Goal: Task Accomplishment & Management: Manage account settings

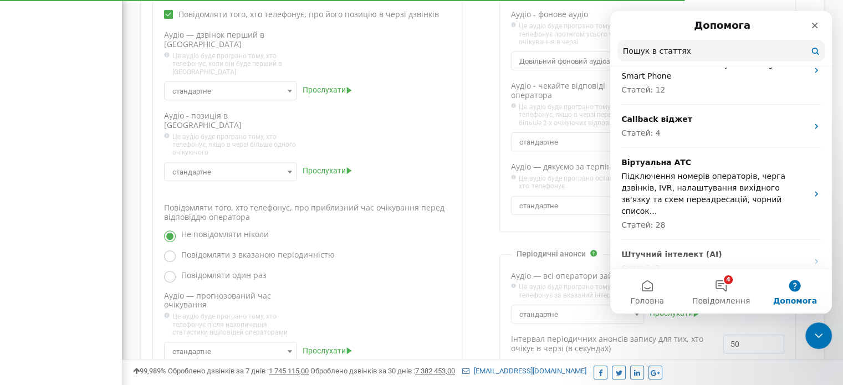
scroll to position [388, 0]
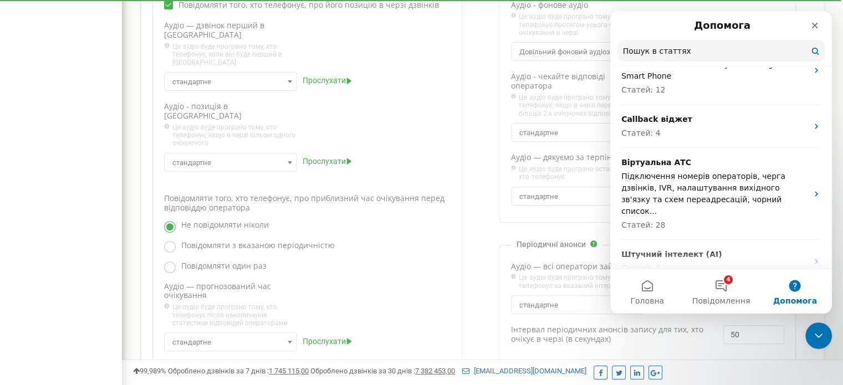
click at [126, 108] on div "Реферальна програма Налаштування профілю Вихід equgps.shop використовує Ringost…" at bounding box center [482, 50] width 721 height 876
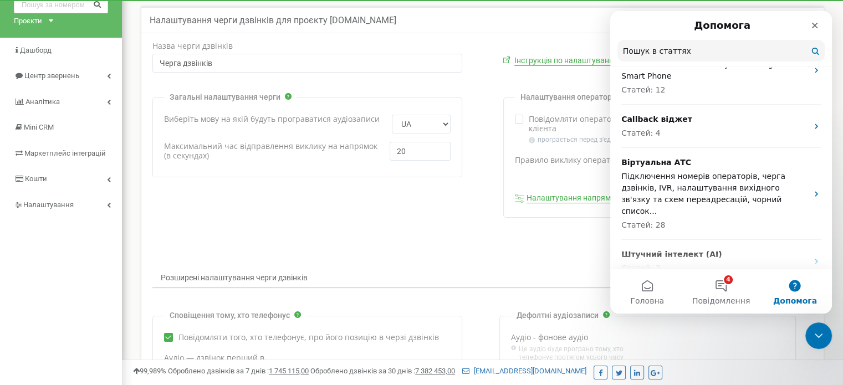
click at [813, 22] on icon "Закрити" at bounding box center [815, 25] width 9 height 9
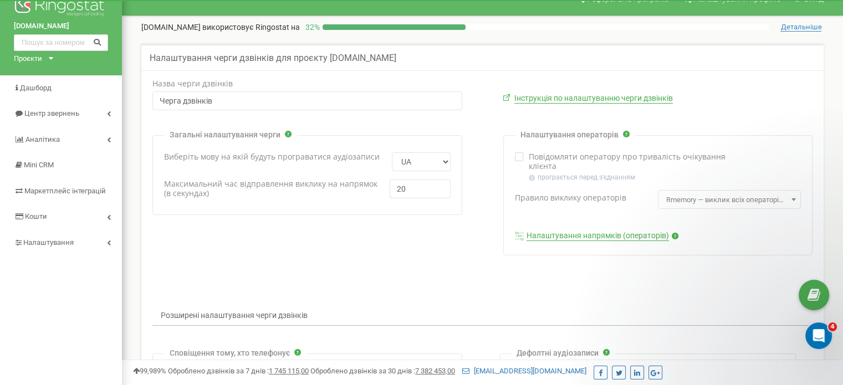
scroll to position [0, 0]
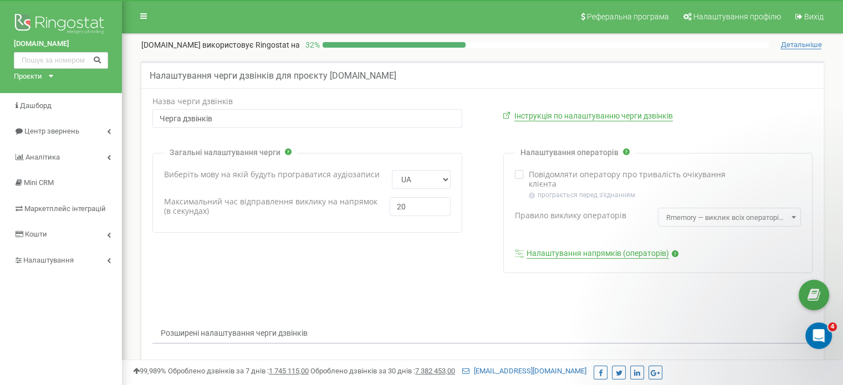
drag, startPoint x: 410, startPoint y: 205, endPoint x: 386, endPoint y: 207, distance: 23.9
click at [386, 207] on div "Максимальний час відправлення виклику на напрямок (в секундах) 20" at bounding box center [307, 208] width 287 height 22
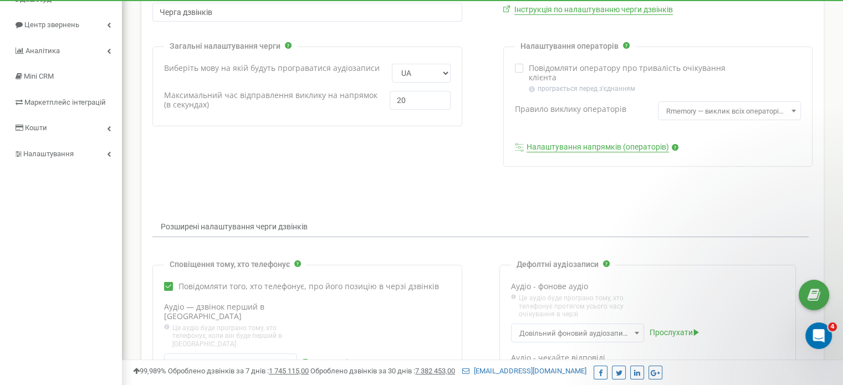
scroll to position [111, 0]
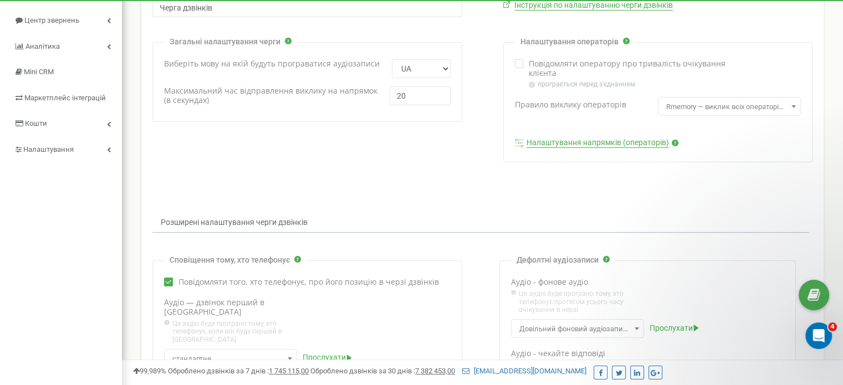
click at [699, 110] on span "Rmemory — виклик всіх операторів по колу. Дзвінок надходить після оператора, що…" at bounding box center [729, 107] width 135 height 16
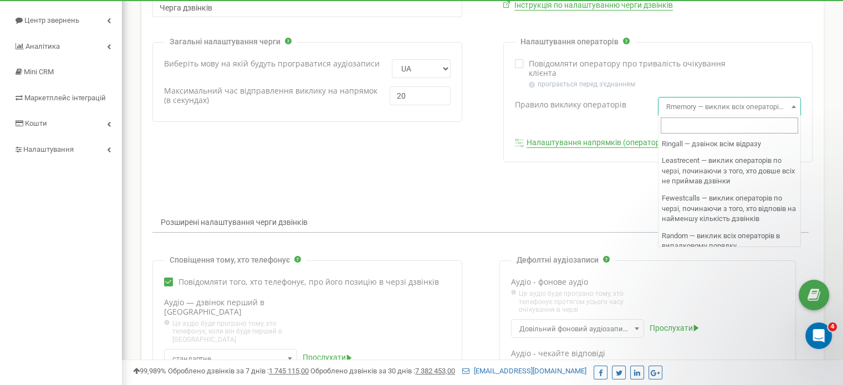
click at [699, 110] on span "Rmemory — виклик всіх операторів по колу. Дзвінок надходить після оператора, що…" at bounding box center [729, 107] width 135 height 16
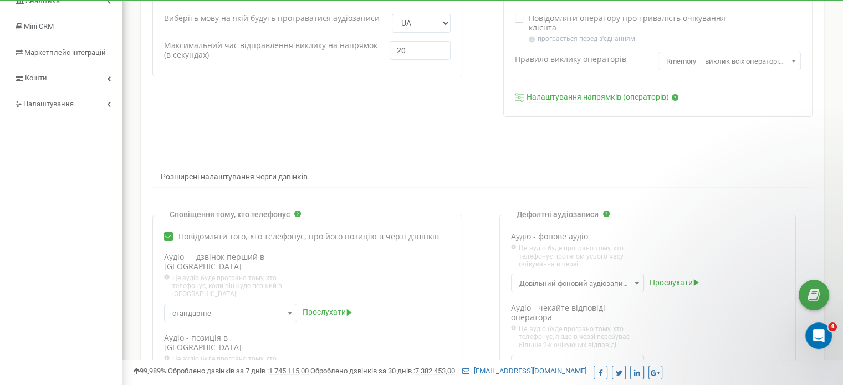
scroll to position [138, 0]
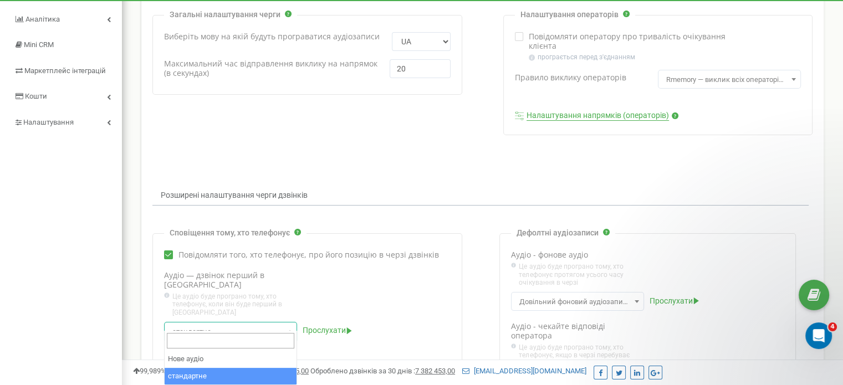
click at [291, 324] on span at bounding box center [289, 331] width 11 height 14
click at [372, 271] on div "Аудіо — дзвінок перший в черзі" at bounding box center [307, 306] width 287 height 70
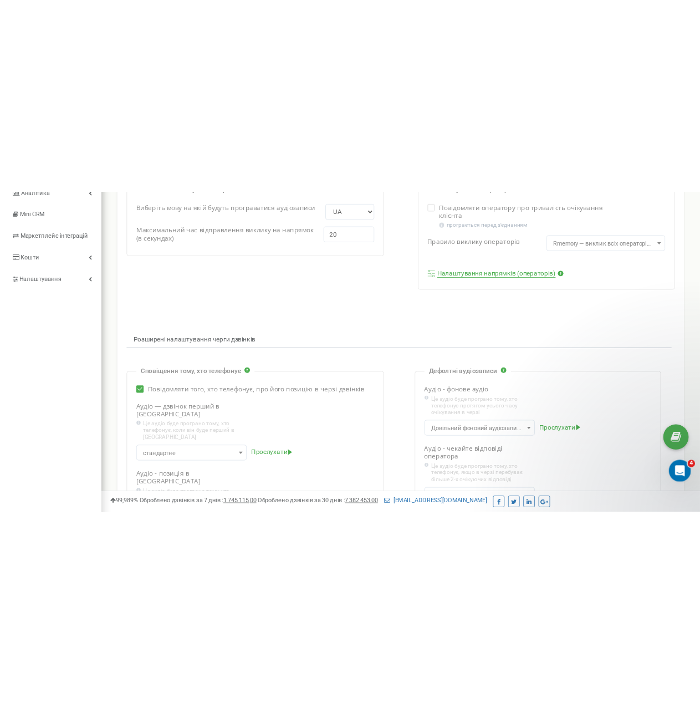
scroll to position [0, 0]
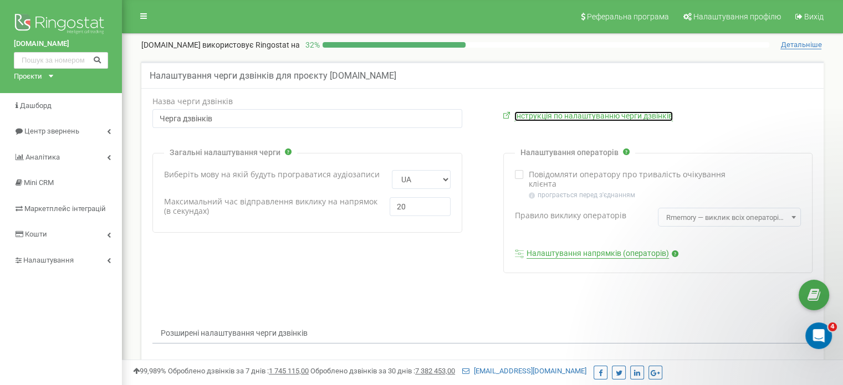
click at [532, 117] on link "Інструкція по налаштуванню черги дзвінків" at bounding box center [594, 116] width 159 height 10
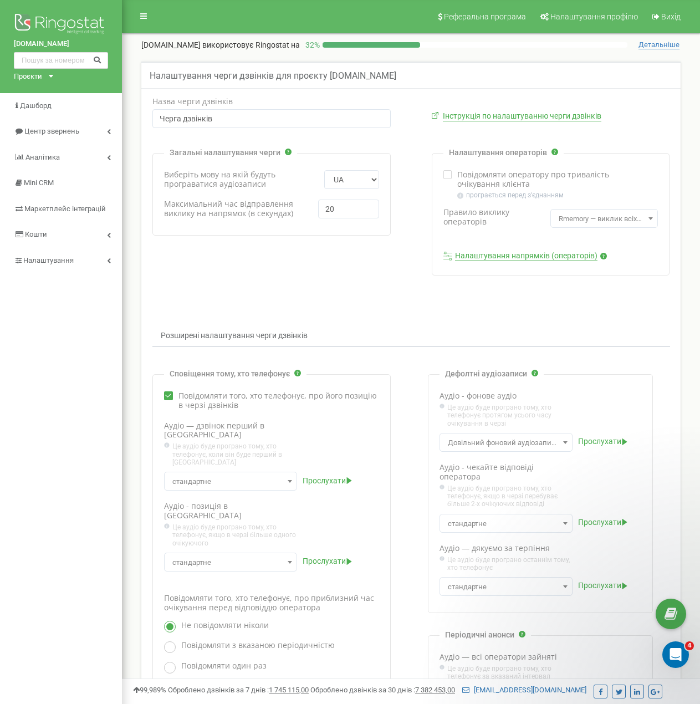
drag, startPoint x: 355, startPoint y: 318, endPoint x: 372, endPoint y: 318, distance: 16.6
click at [360, 318] on form "Назва черги дзвінків Черга дзвінків Інструкція по налаштуванню черги дзвінків EN" at bounding box center [411, 478] width 534 height 762
click at [146, 10] on link at bounding box center [143, 16] width 21 height 17
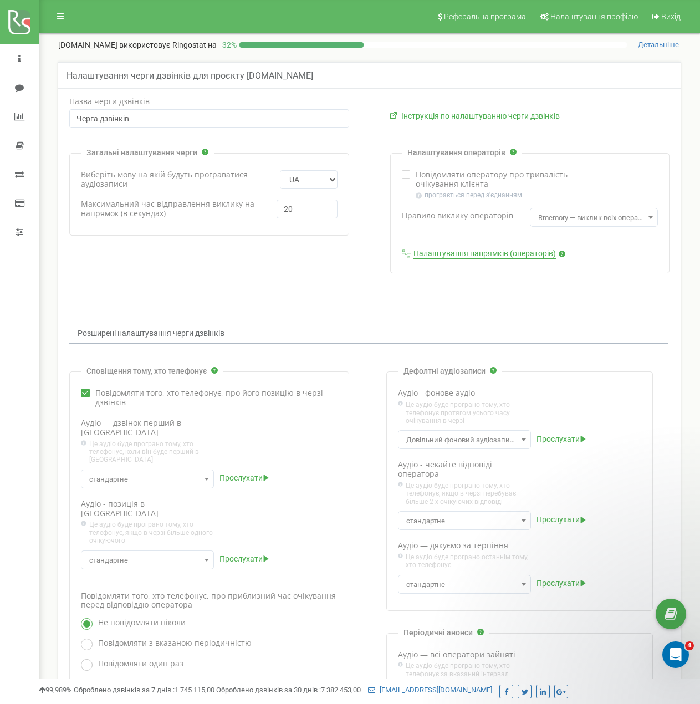
click at [145, 11] on nav "Реферальна програма Налаштування профілю Вихід" at bounding box center [370, 16] width 662 height 33
click at [19, 19] on img at bounding box center [19, 22] width 22 height 24
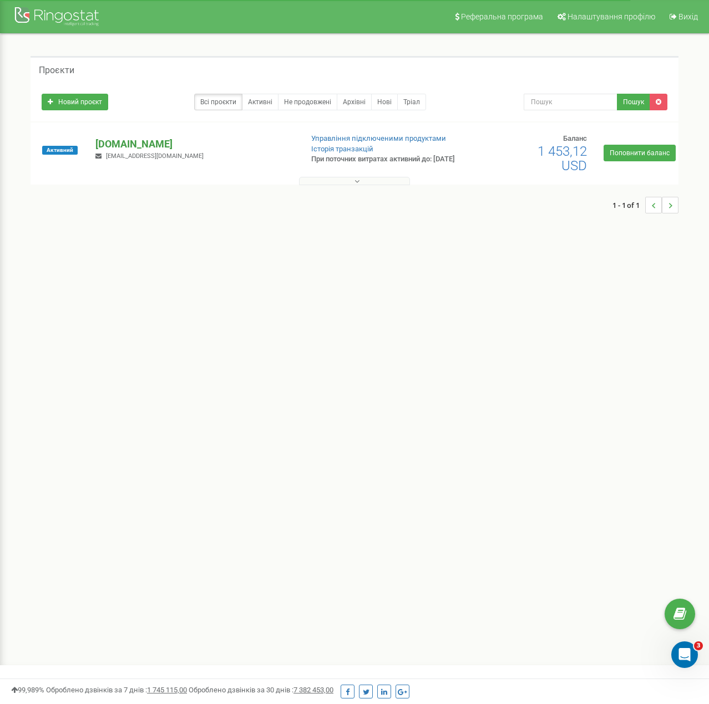
click at [126, 148] on p "[DOMAIN_NAME]" at bounding box center [193, 144] width 197 height 14
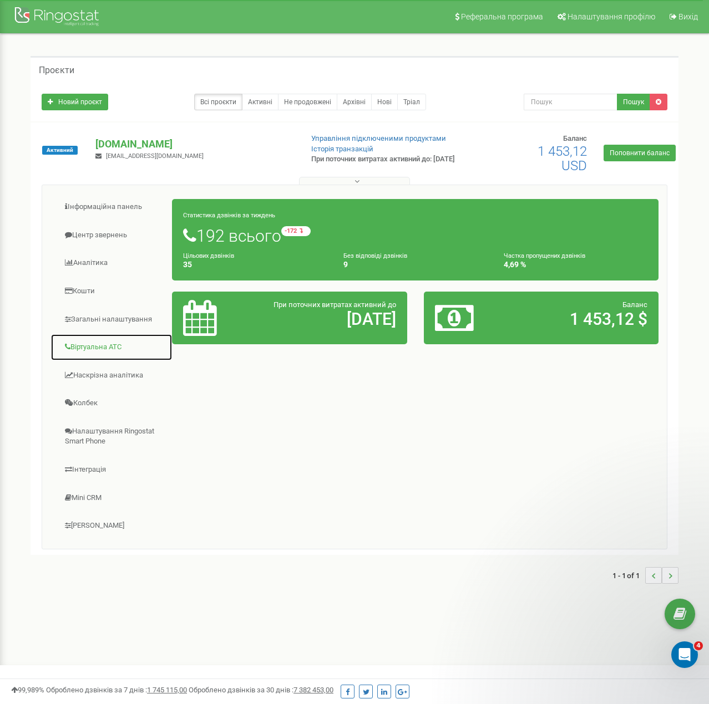
click at [86, 348] on link "Віртуальна АТС" at bounding box center [111, 347] width 122 height 27
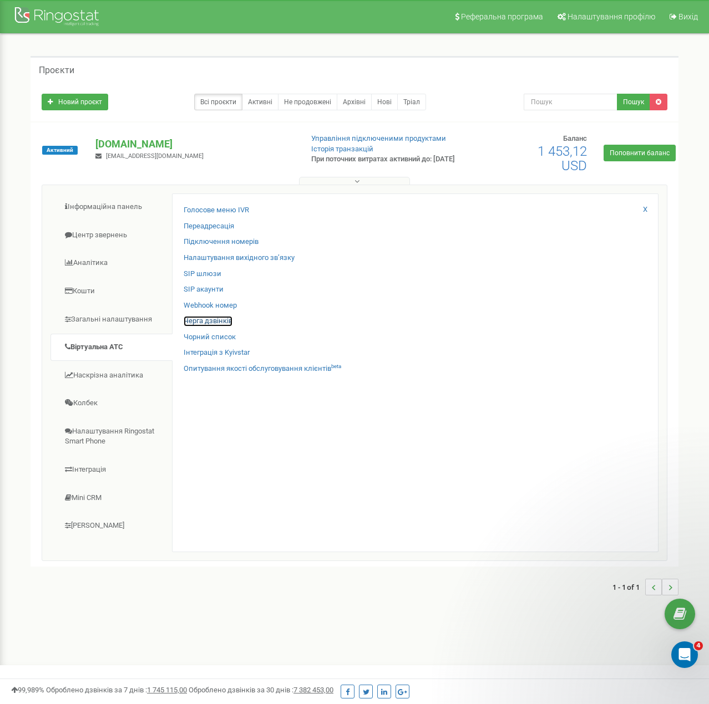
click at [207, 322] on link "Черга дзвінків" at bounding box center [208, 321] width 49 height 11
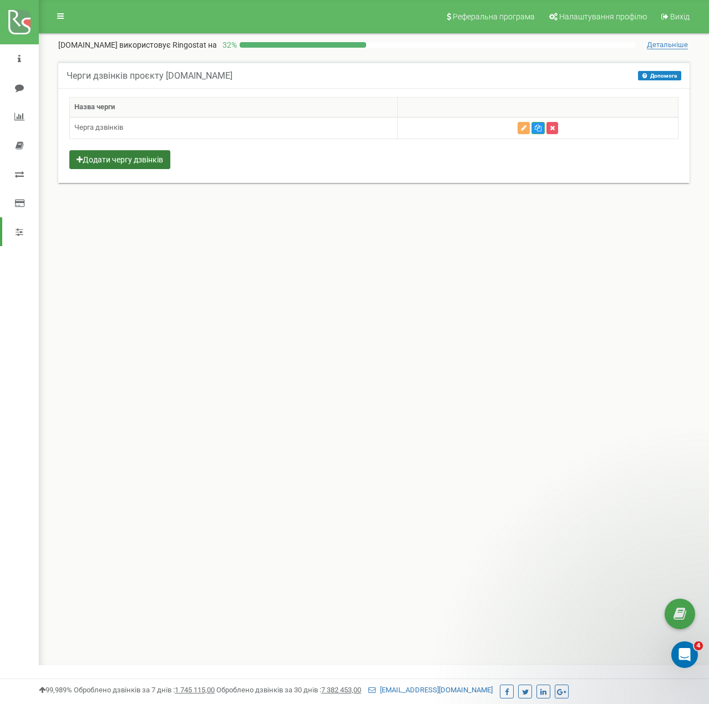
click at [117, 161] on button "Додати чергу дзвінків" at bounding box center [119, 159] width 101 height 19
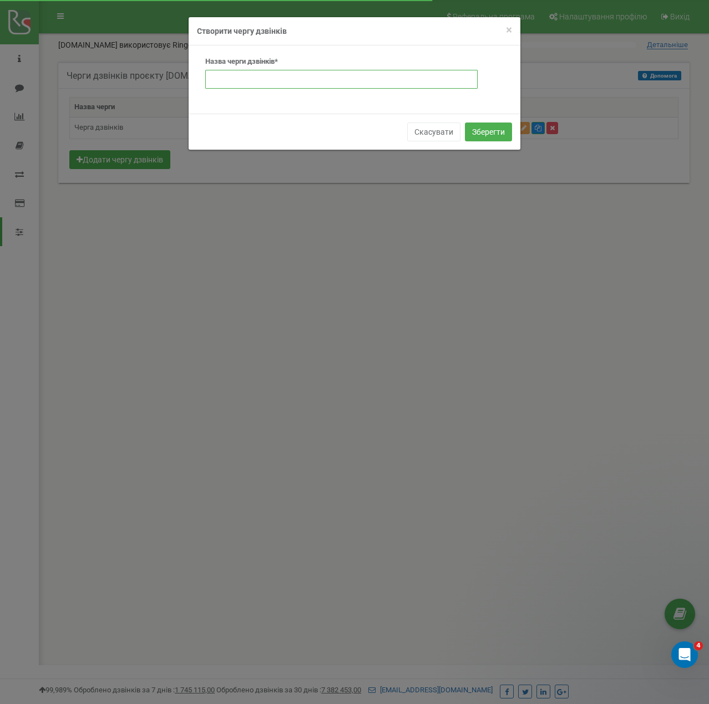
click at [232, 81] on input "text" at bounding box center [341, 79] width 272 height 19
click at [507, 29] on span "×" at bounding box center [509, 29] width 6 height 13
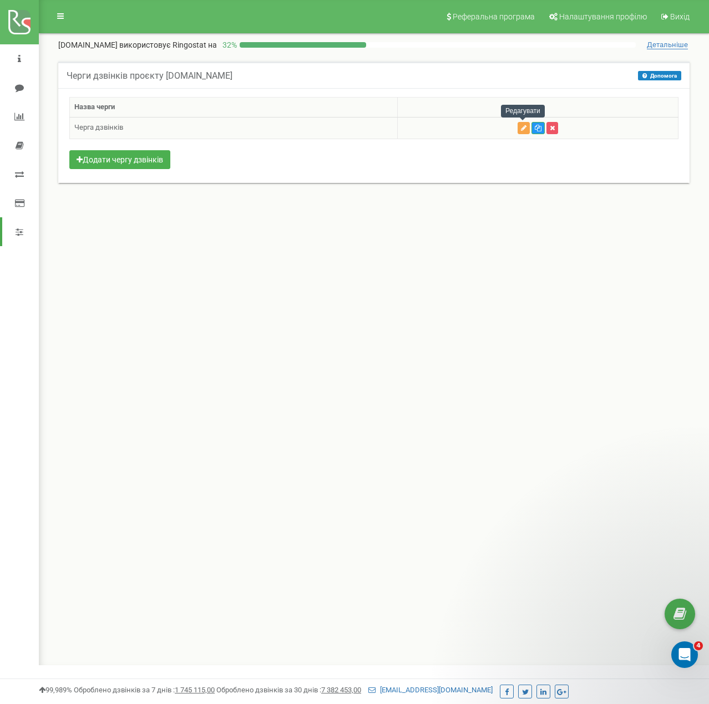
click at [521, 128] on icon "button" at bounding box center [524, 128] width 6 height 7
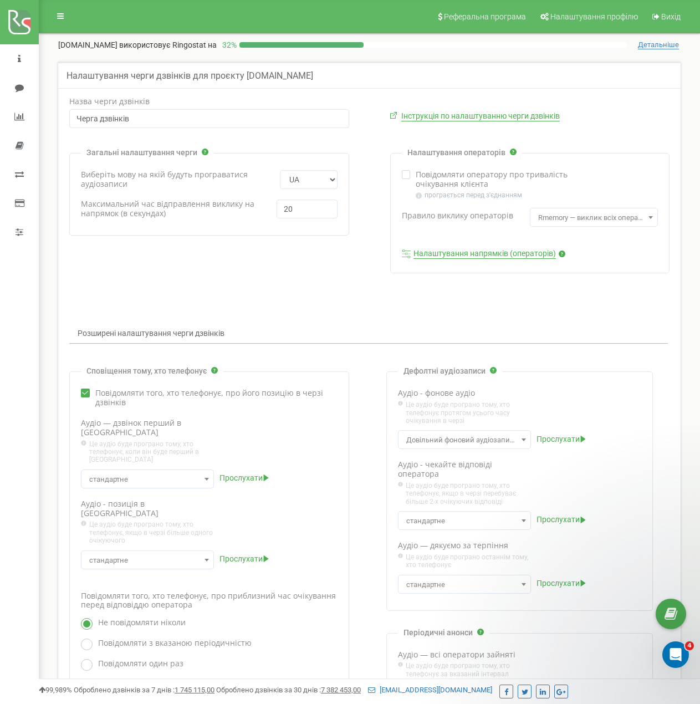
click at [408, 255] on icon at bounding box center [406, 254] width 9 height 9
click at [475, 251] on link "Налаштування напрямків (операторів)" at bounding box center [485, 254] width 143 height 10
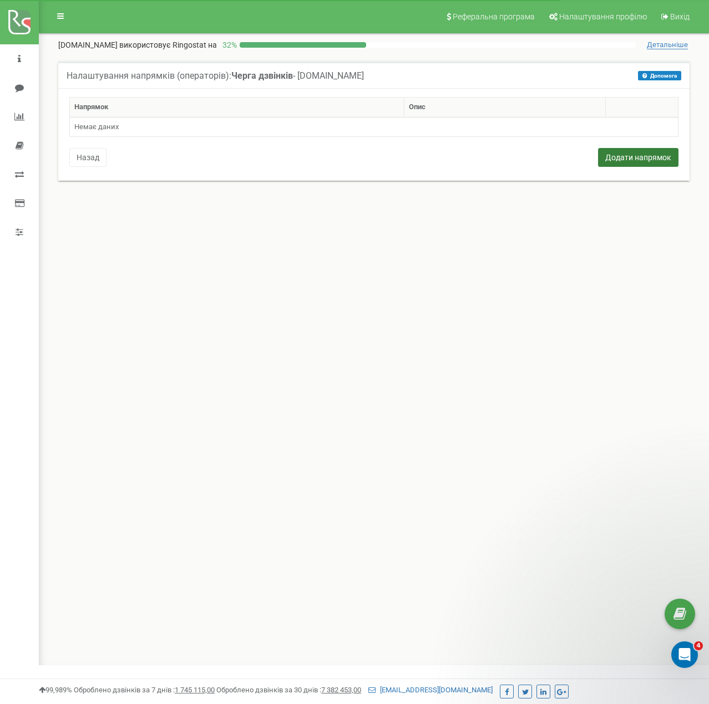
click at [618, 157] on button "Додати напрямок" at bounding box center [638, 157] width 80 height 19
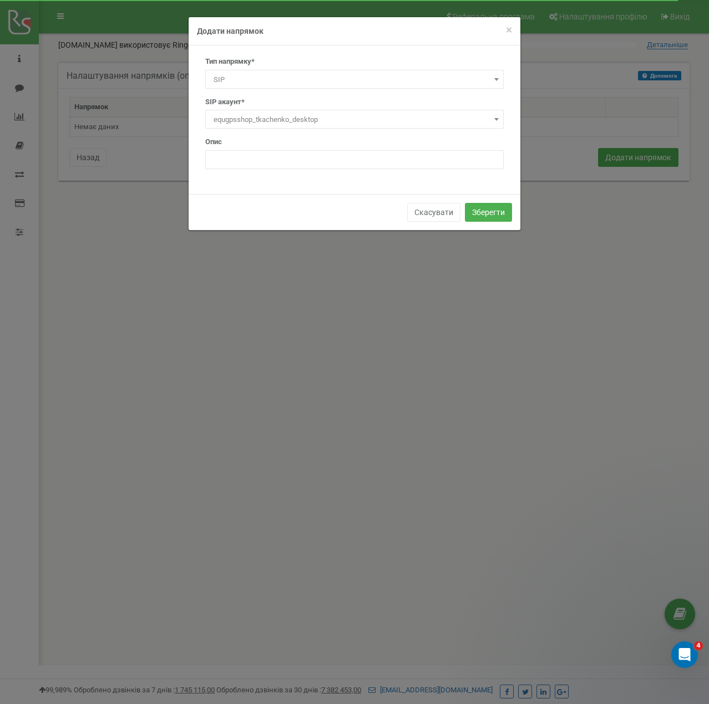
click at [257, 78] on span "SIP" at bounding box center [354, 80] width 291 height 16
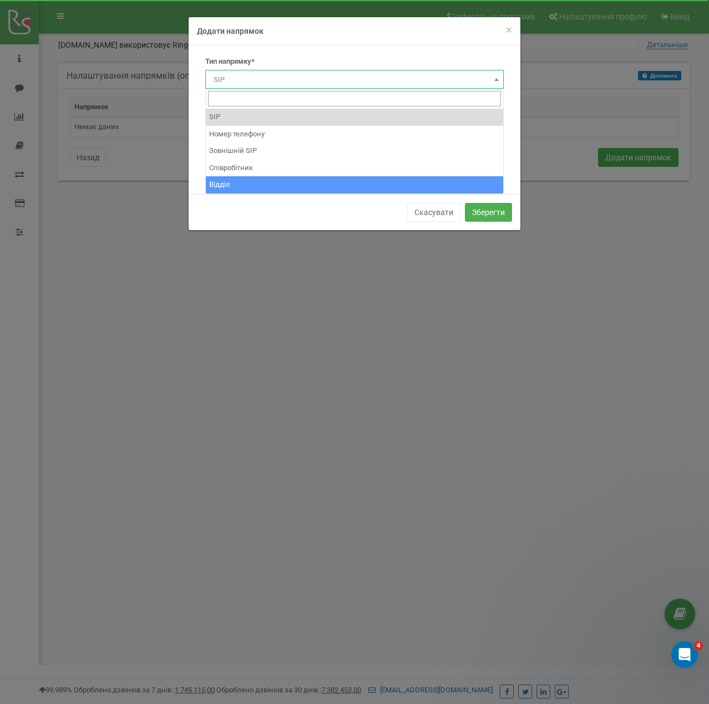
select select "Department"
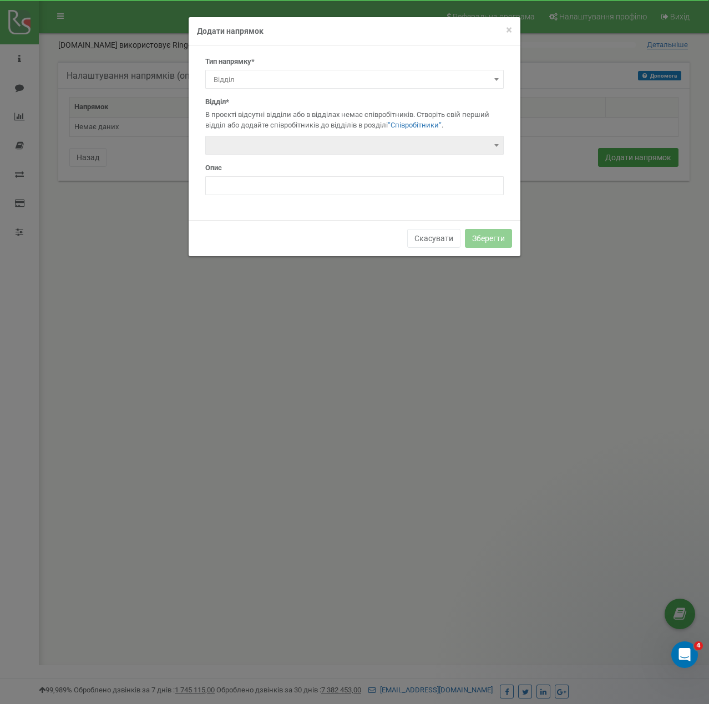
click at [228, 146] on span at bounding box center [354, 145] width 298 height 19
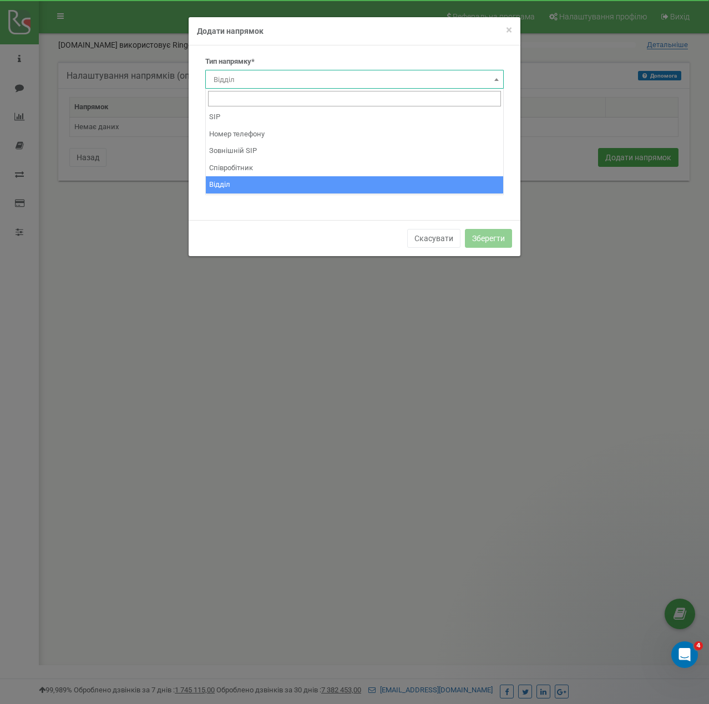
click at [228, 84] on span "Відділ" at bounding box center [354, 80] width 291 height 16
click at [234, 214] on div "Тип напрямку* SIP Номер телефону Зовнішній SIP Співробітник Відділ Відділ Номер…" at bounding box center [355, 132] width 332 height 175
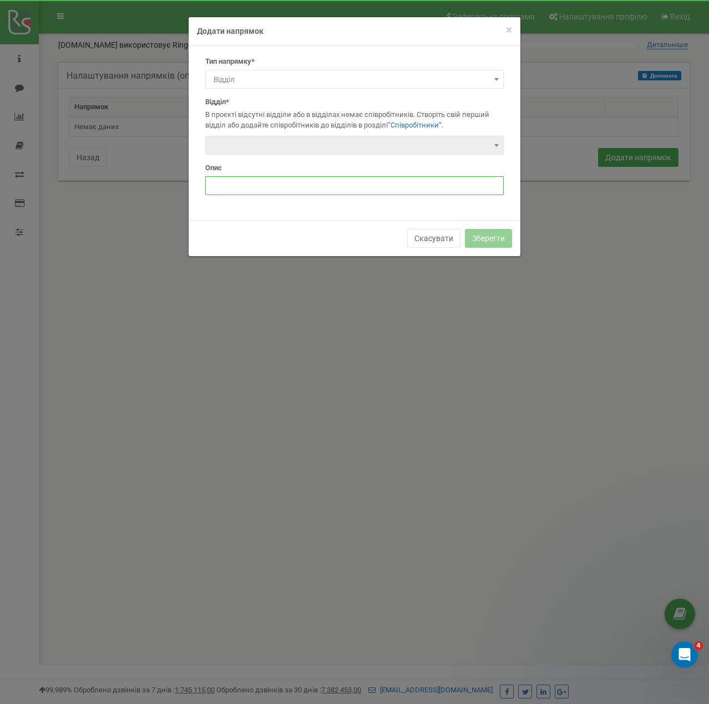
click at [214, 189] on input "text" at bounding box center [354, 185] width 298 height 19
click at [304, 141] on span at bounding box center [354, 145] width 298 height 19
click at [99, 311] on div "× Close Додати напрямок Тип напрямку* SIP Номер телефону Зовнішній SIP Співробі…" at bounding box center [354, 352] width 709 height 704
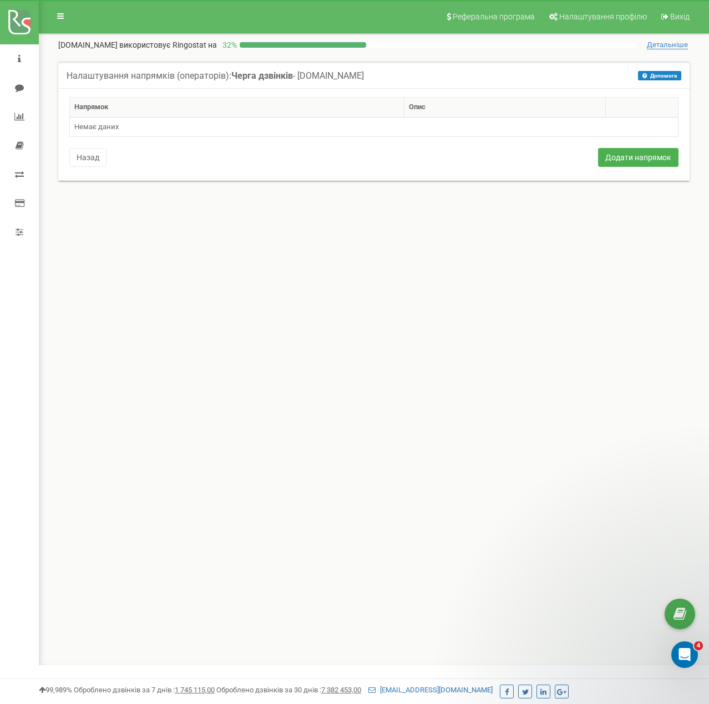
click at [337, 456] on div "Реферальна програма Налаштування профілю Вихід equgps.shop використовує Ringost…" at bounding box center [374, 332] width 670 height 665
click at [633, 159] on button "Додати напрямок" at bounding box center [638, 157] width 80 height 19
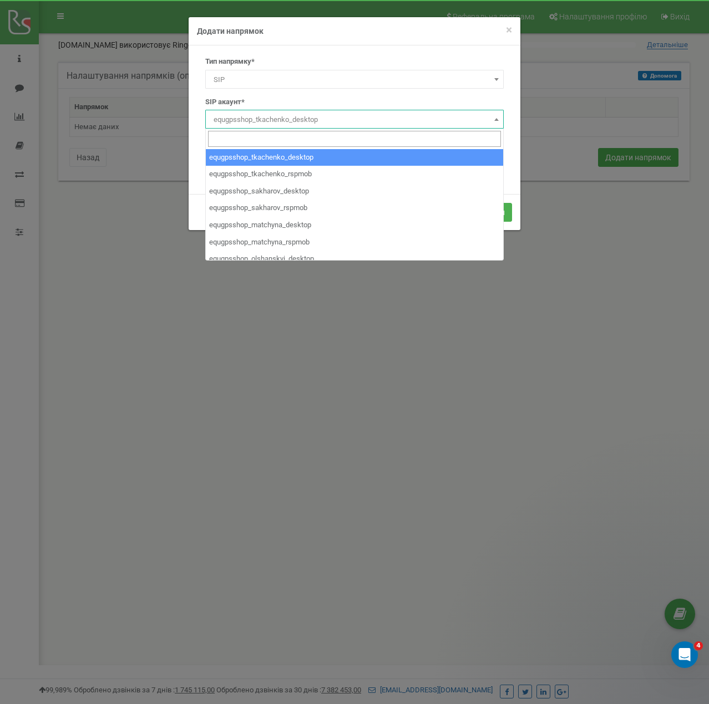
click at [235, 116] on span "equgpsshop_tkachenko_desktop" at bounding box center [354, 120] width 291 height 16
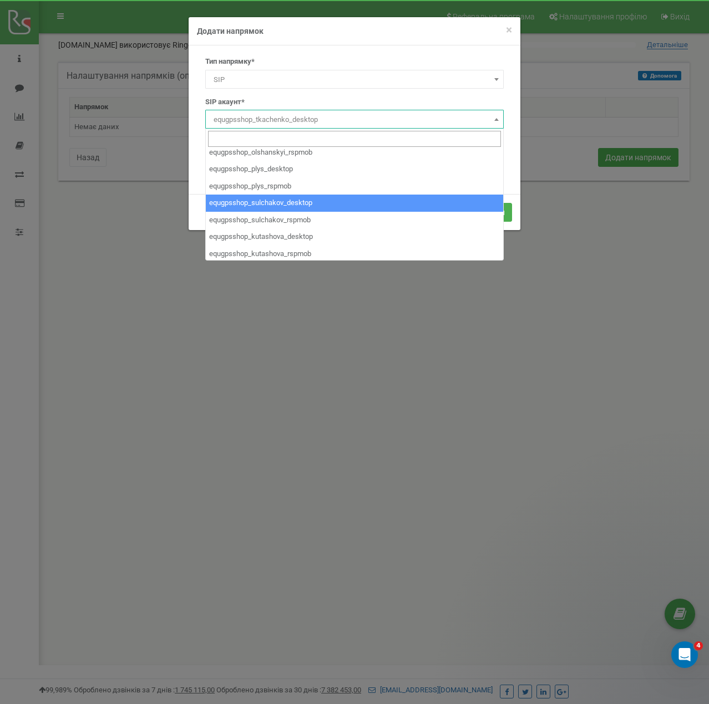
scroll to position [126, 0]
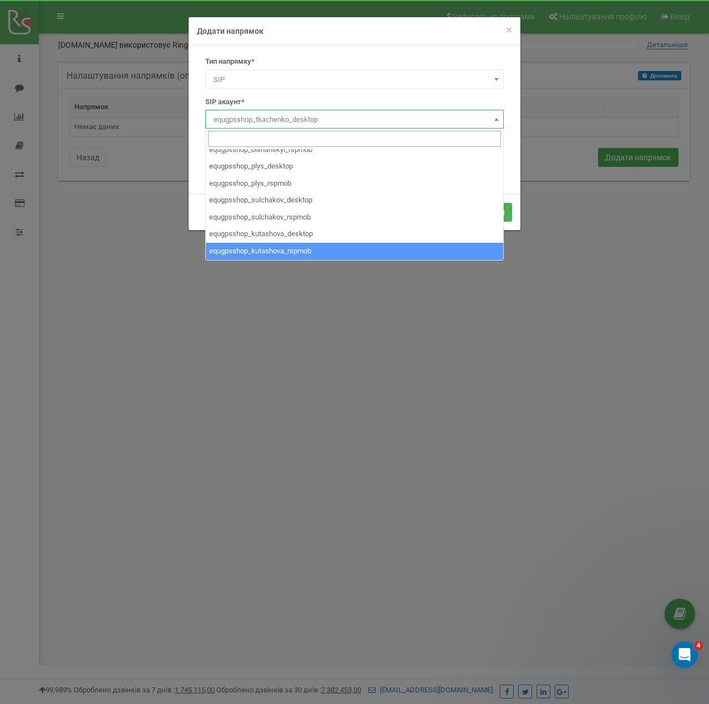
select select "equgpsshop_kutashova_rspmob"
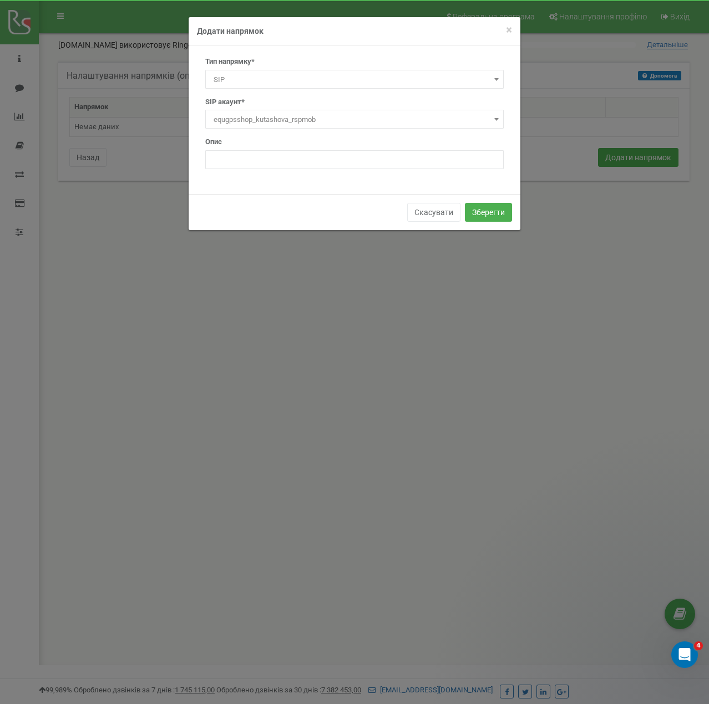
click at [231, 76] on span "SIP" at bounding box center [354, 80] width 291 height 16
click at [267, 120] on input "text" at bounding box center [271, 119] width 132 height 19
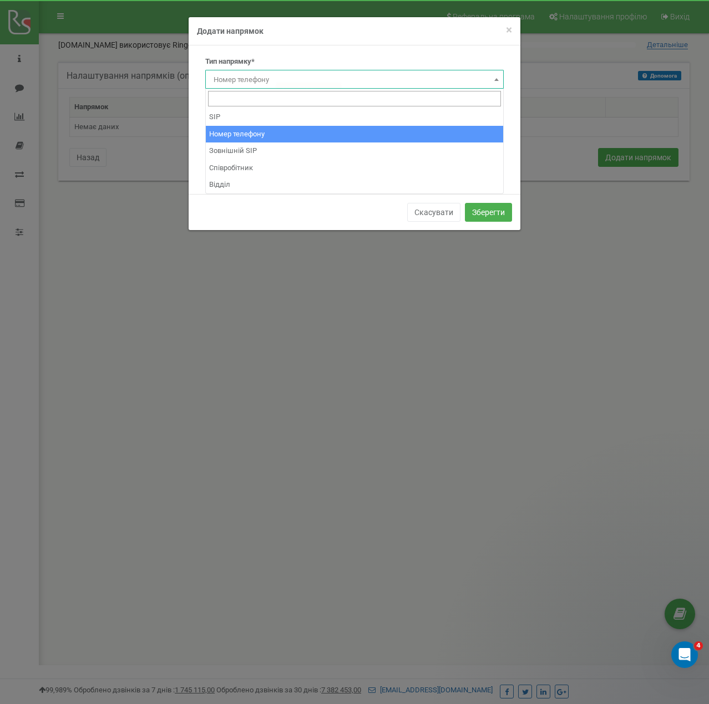
click at [293, 77] on span "Номер телефону" at bounding box center [354, 80] width 291 height 16
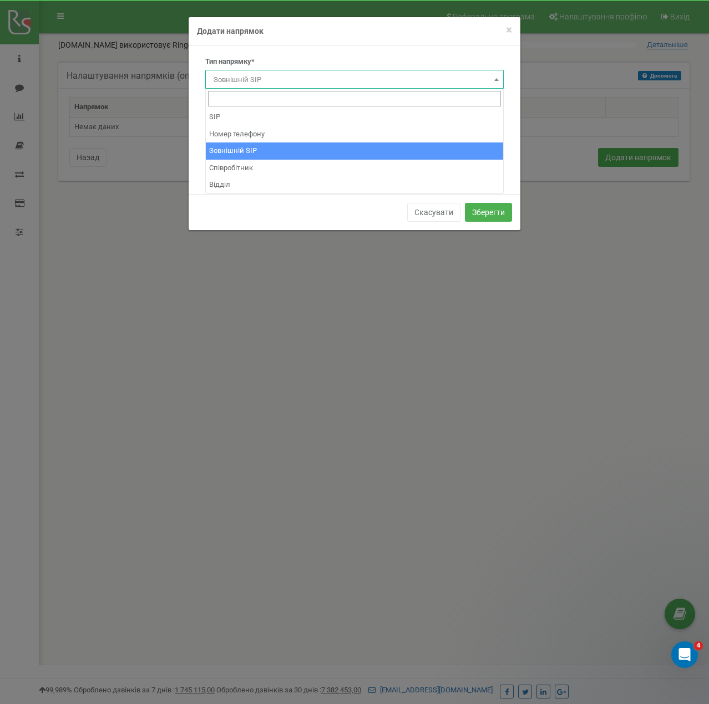
click at [251, 78] on span "Зовнішній SIP" at bounding box center [354, 80] width 291 height 16
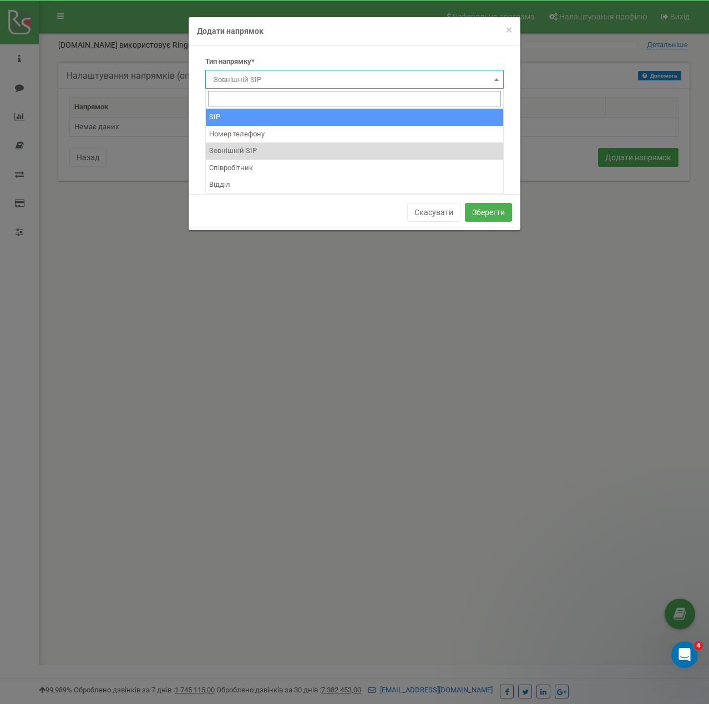
select select "SIP"
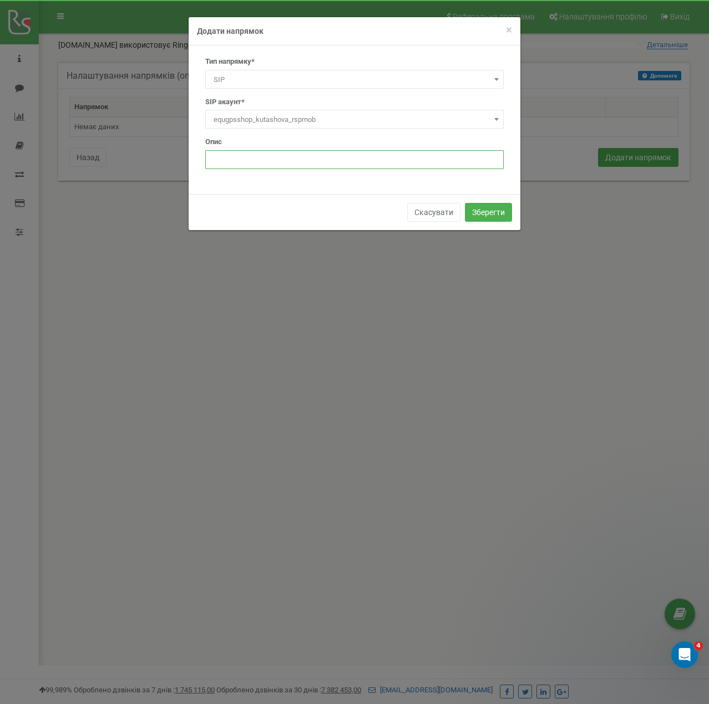
click at [223, 156] on input "text" at bounding box center [354, 159] width 298 height 19
type input "1"
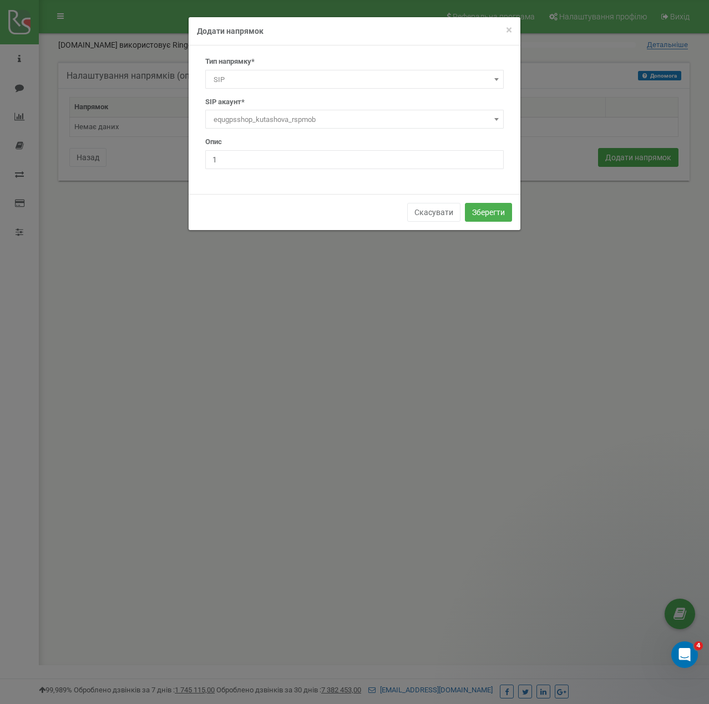
click at [272, 182] on div "Тип напрямку* SIP Номер телефону Зовнішній SIP Співробітник Відділ SIP Номер* *…" at bounding box center [355, 119] width 332 height 149
click at [480, 212] on button "Зберегти" at bounding box center [488, 212] width 47 height 19
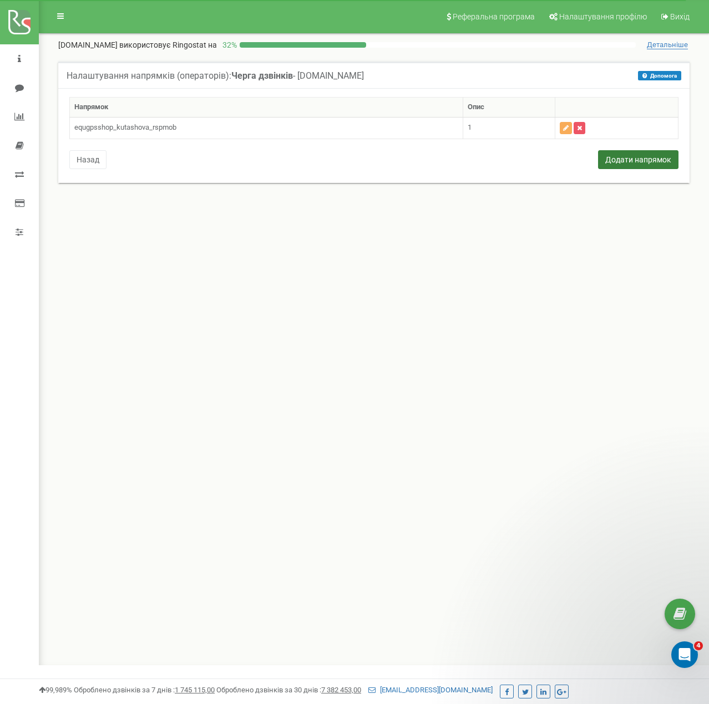
click at [640, 162] on button "Додати напрямок" at bounding box center [638, 159] width 80 height 19
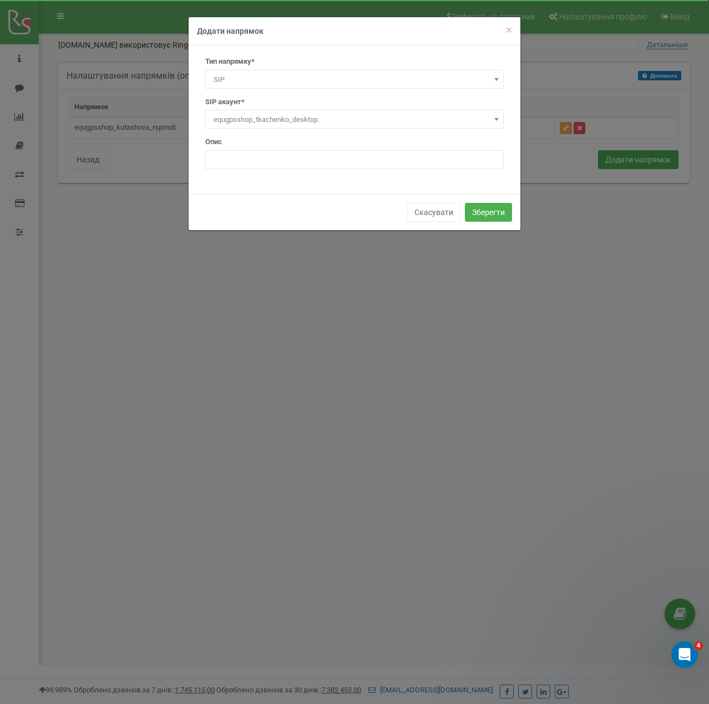
click at [311, 119] on span "equgpsshop_tkachenko_desktop" at bounding box center [354, 120] width 291 height 16
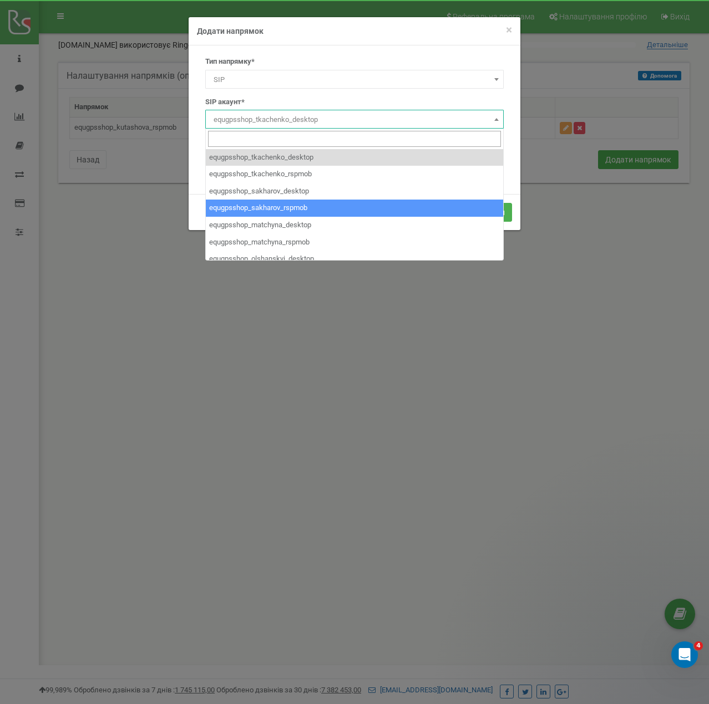
select select "equgpsshop_sakharov_rspmob"
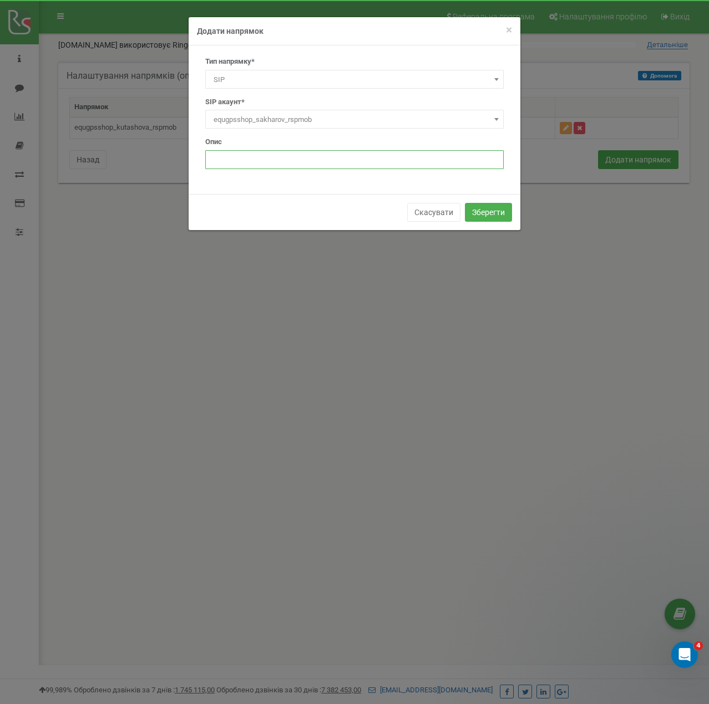
click at [265, 157] on input "text" at bounding box center [354, 159] width 298 height 19
click at [219, 155] on input "text" at bounding box center [354, 159] width 298 height 19
type input "2"
click at [474, 213] on button "Зберегти" at bounding box center [488, 212] width 47 height 19
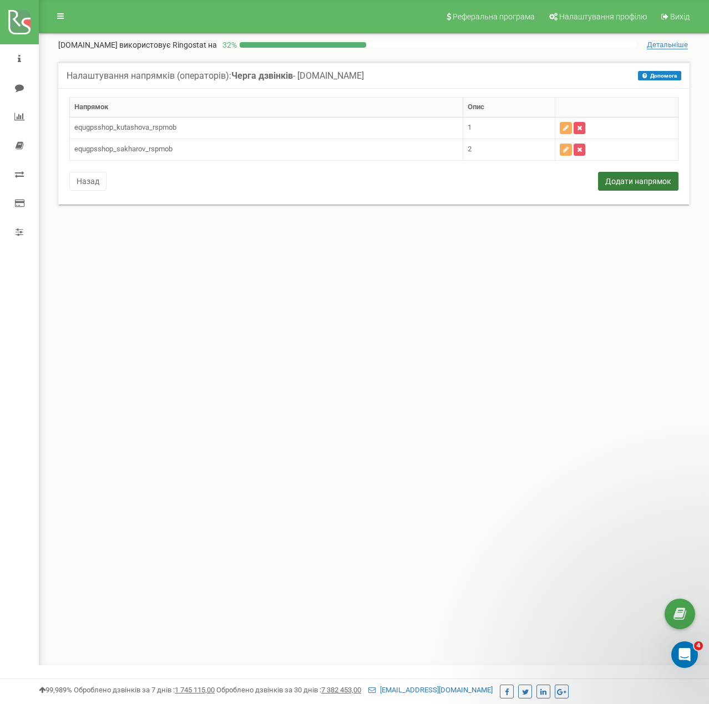
click at [614, 181] on button "Додати напрямок" at bounding box center [638, 181] width 80 height 19
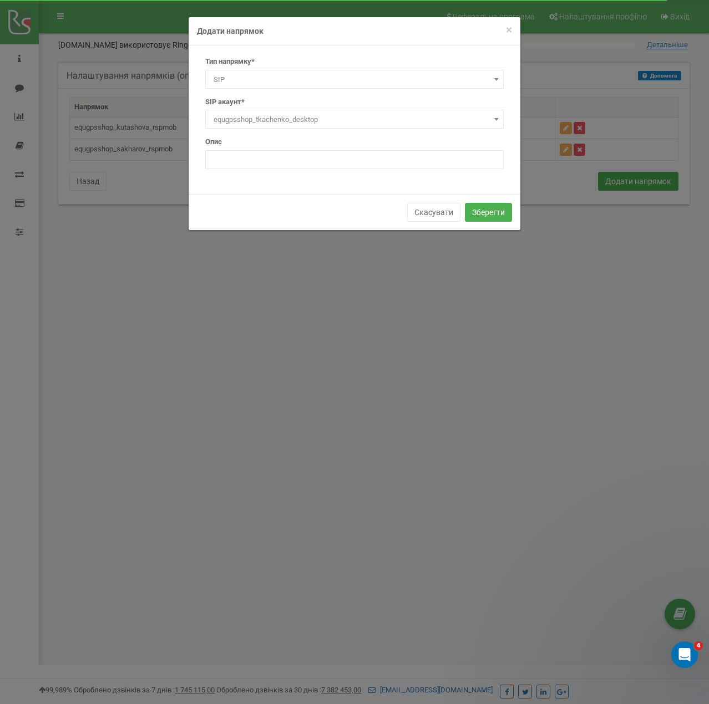
click at [271, 75] on span "SIP" at bounding box center [354, 80] width 291 height 16
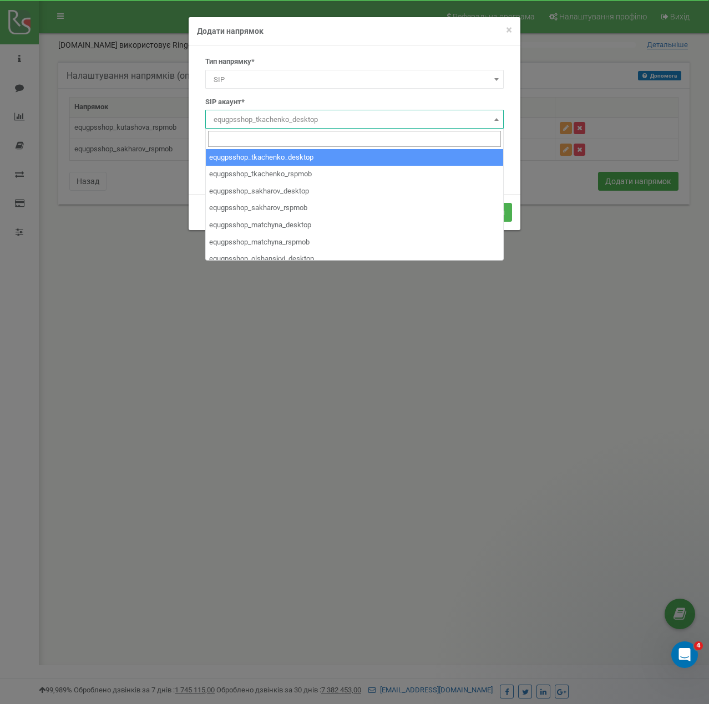
click at [243, 119] on span "equgpsshop_tkachenko_desktop" at bounding box center [354, 120] width 291 height 16
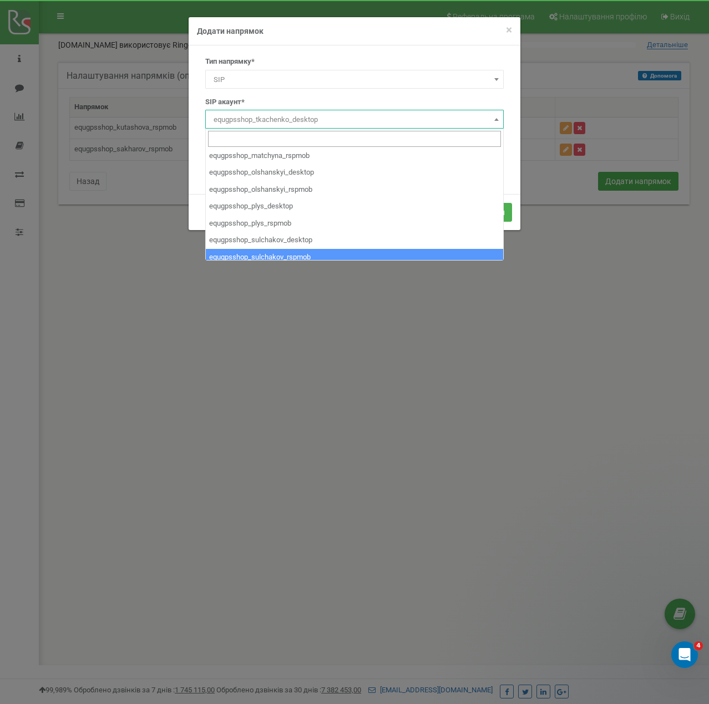
scroll to position [71, 0]
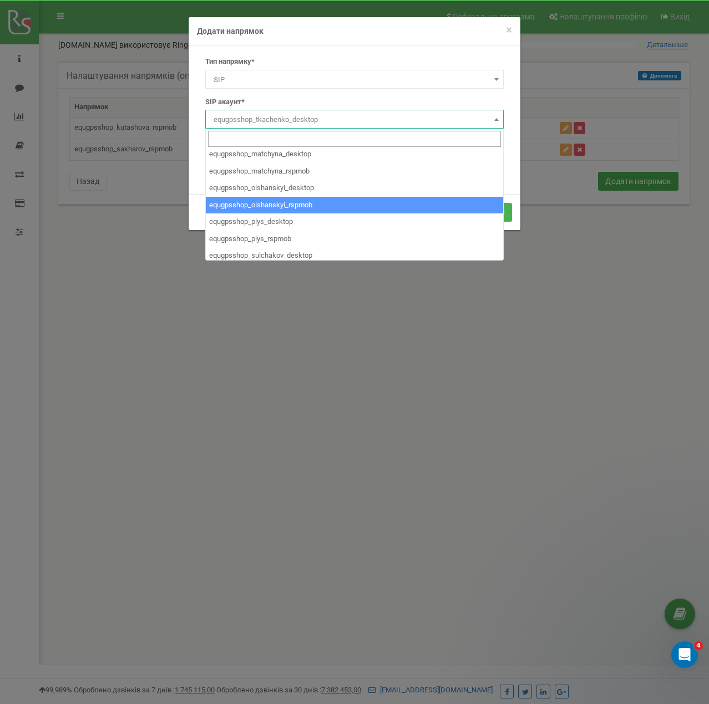
select select "equgpsshop_olshanskyi_rspmob"
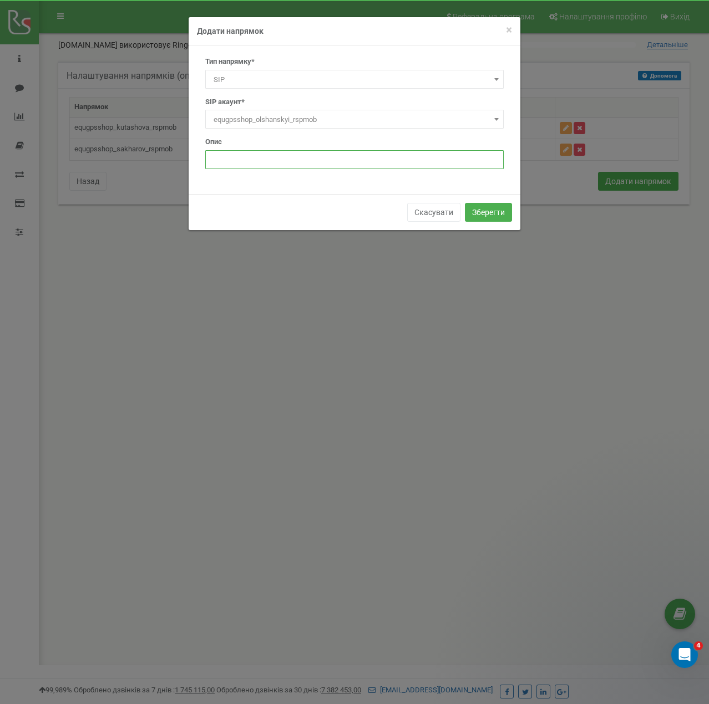
click at [249, 155] on input "text" at bounding box center [354, 159] width 298 height 19
type input "3"
click at [293, 194] on div "Скасувати Зберегти" at bounding box center [355, 212] width 332 height 36
click at [491, 216] on button "Зберегти" at bounding box center [488, 212] width 47 height 19
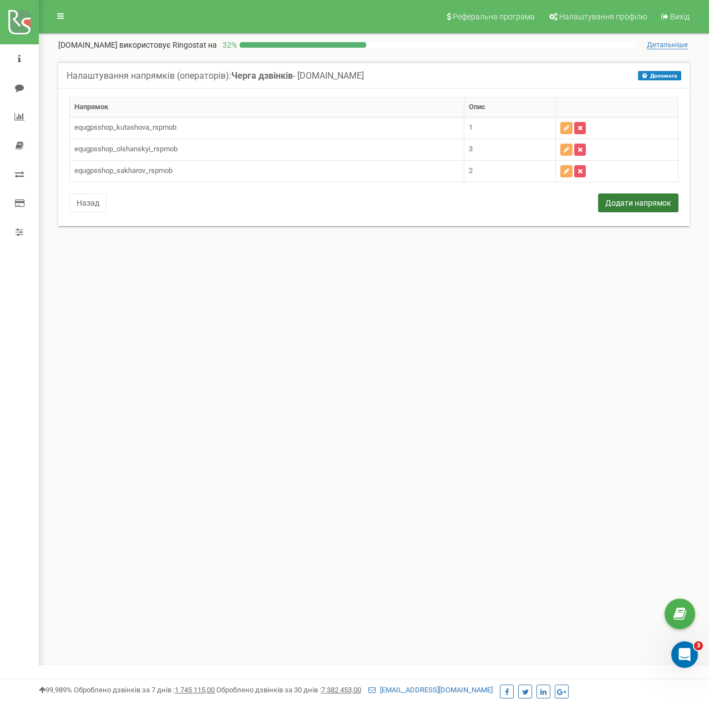
click at [629, 204] on button "Додати напрямок" at bounding box center [638, 203] width 80 height 19
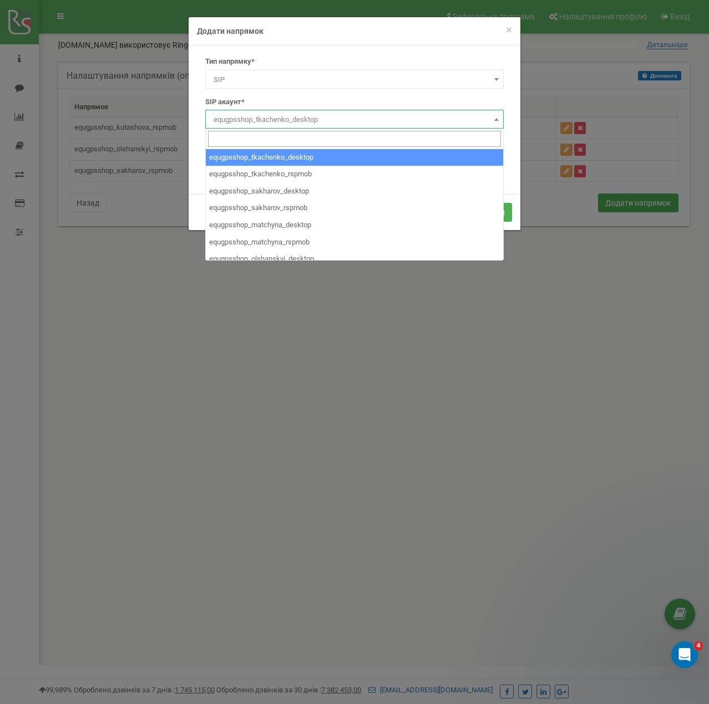
click at [241, 120] on span "equgpsshop_tkachenko_desktop" at bounding box center [354, 120] width 291 height 16
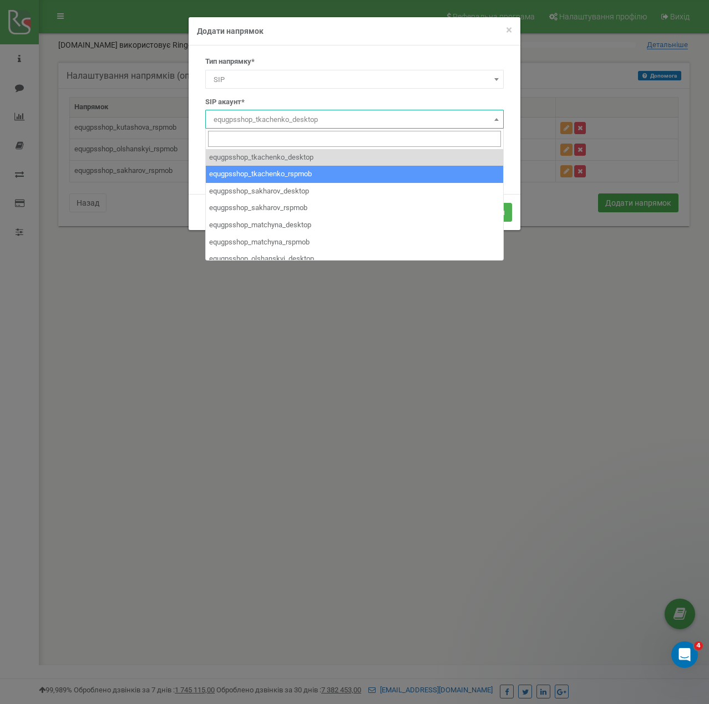
select select "equgpsshop_tkachenko_rspmob"
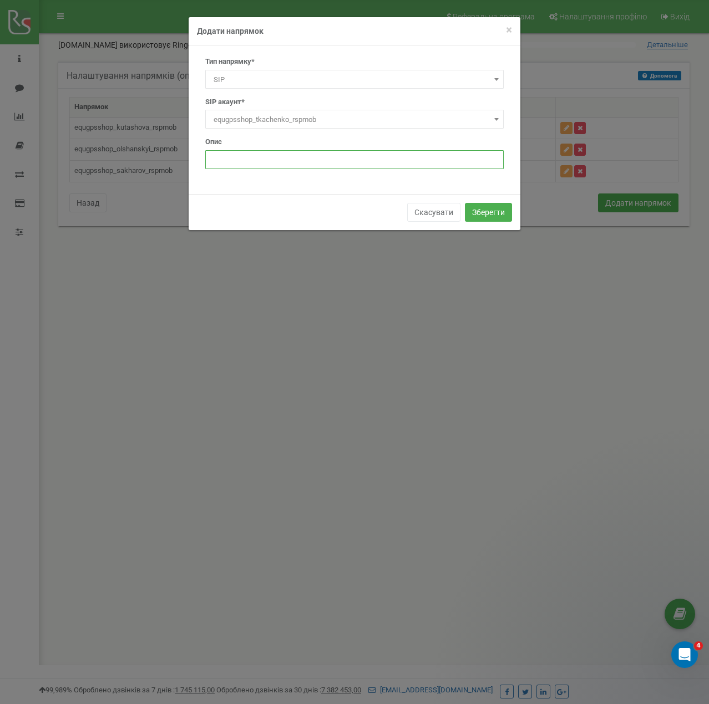
click at [244, 157] on input "text" at bounding box center [354, 159] width 298 height 19
type input "4"
click at [298, 185] on div "Тип напрямку* SIP Номер телефону Зовнішній SIP Співробітник Відділ SIP Номер* А…" at bounding box center [355, 119] width 332 height 149
click at [482, 208] on button "Зберегти" at bounding box center [488, 212] width 47 height 19
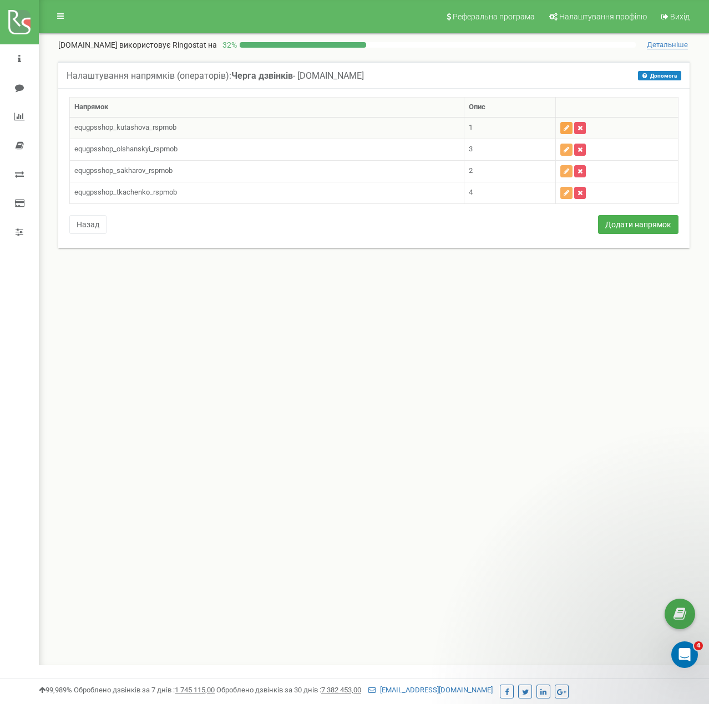
click at [564, 128] on icon "button" at bounding box center [566, 128] width 6 height 7
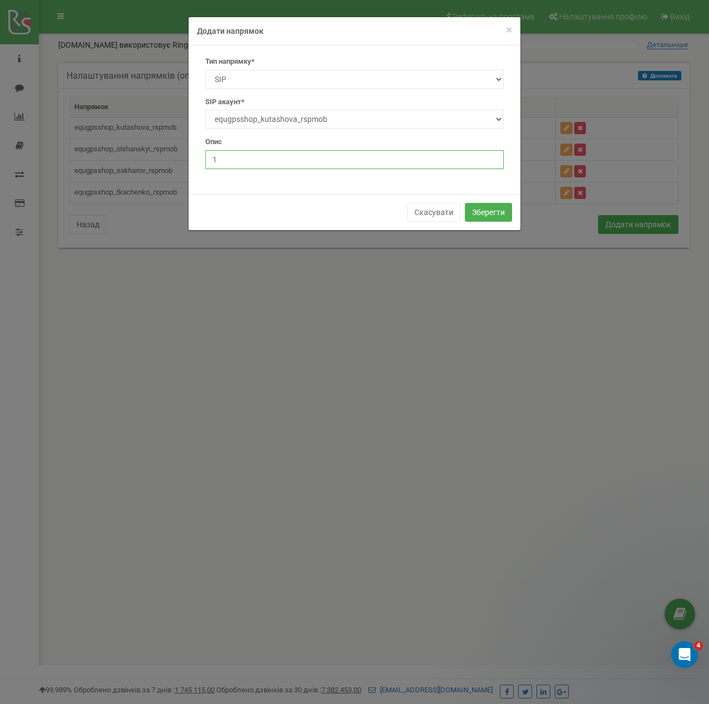
click at [246, 164] on input "1" at bounding box center [354, 159] width 298 height 19
type input "4"
click at [477, 212] on button "Зберегти" at bounding box center [488, 212] width 47 height 19
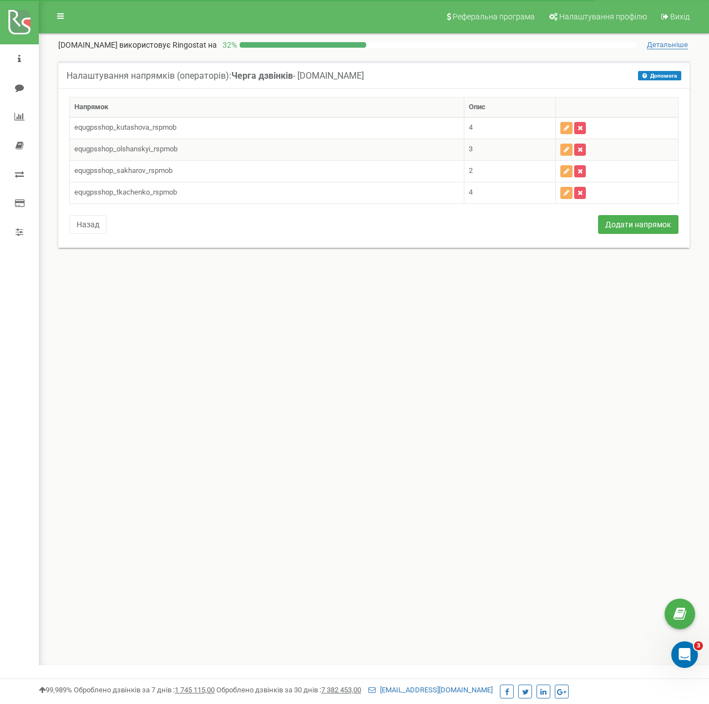
click at [479, 148] on td "3" at bounding box center [509, 150] width 91 height 22
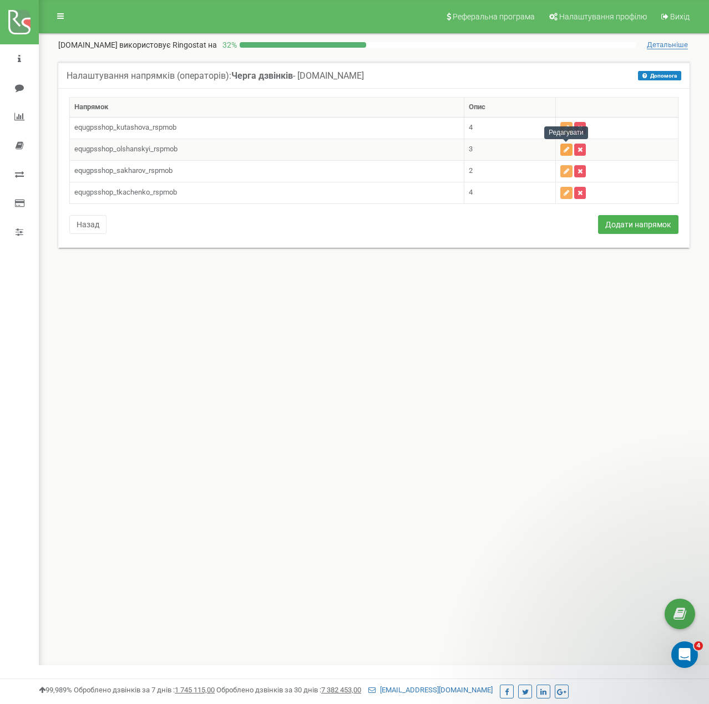
click at [567, 148] on icon "button" at bounding box center [566, 149] width 6 height 7
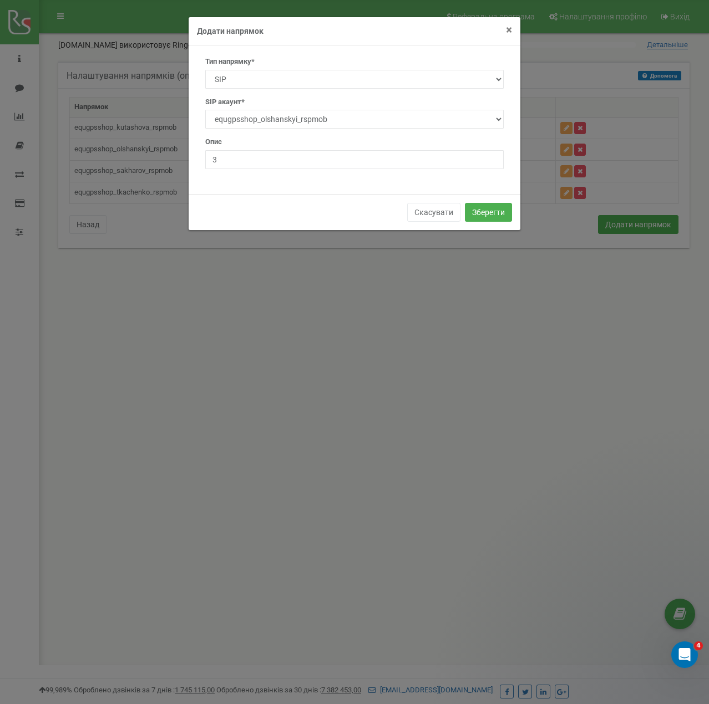
click at [506, 34] on span "×" at bounding box center [509, 29] width 6 height 13
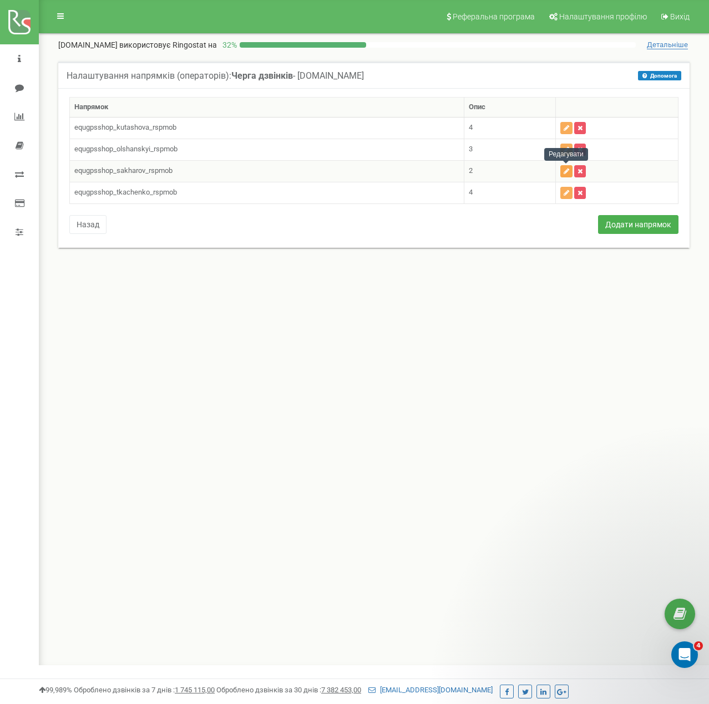
click at [567, 169] on icon "button" at bounding box center [566, 171] width 6 height 7
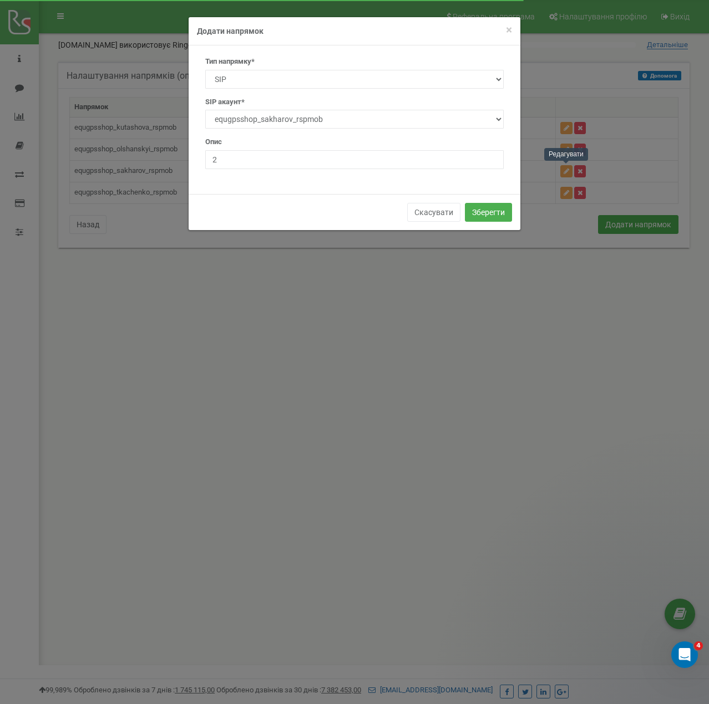
click at [529, 304] on div "× Close Додати напрямок Тип напрямку* SIP Номер телефону Зовнішній SIP Співробі…" at bounding box center [354, 352] width 709 height 704
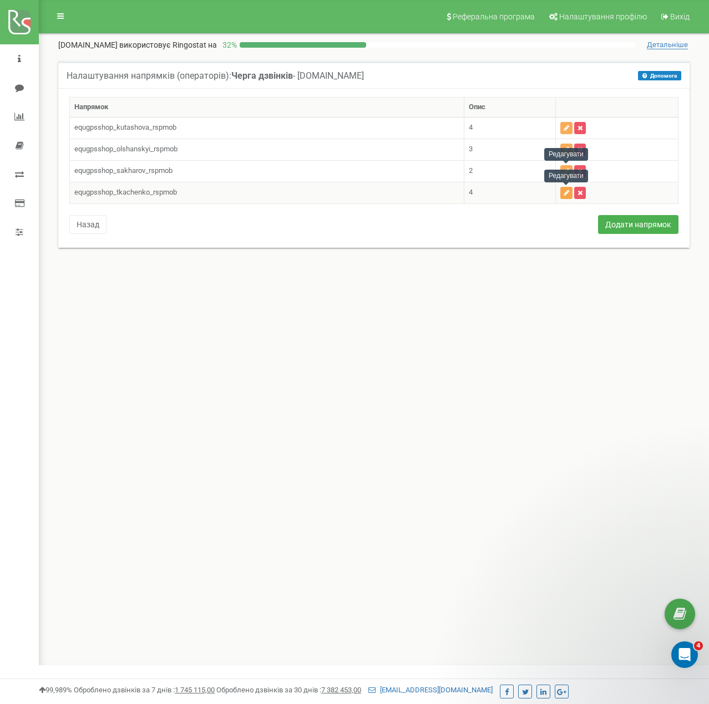
click at [566, 192] on icon "button" at bounding box center [566, 193] width 6 height 7
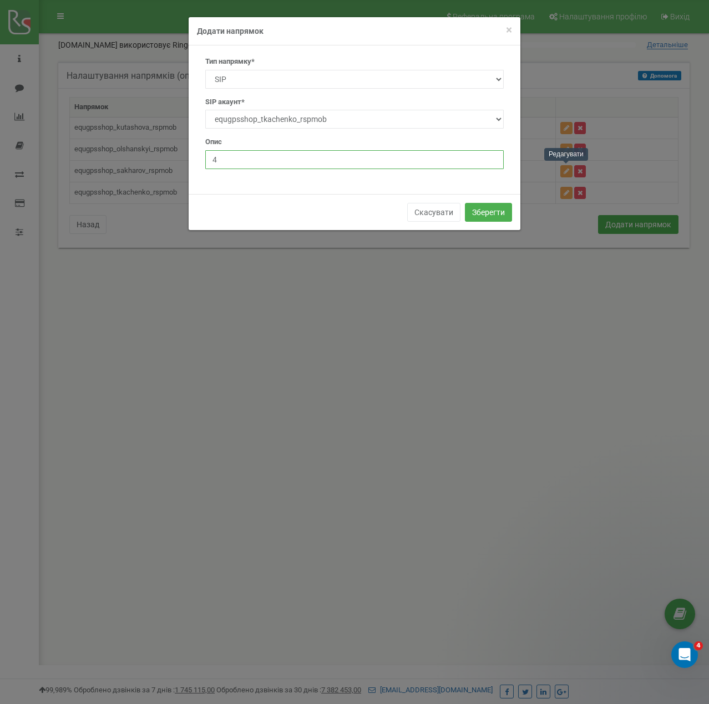
click at [246, 166] on input "4" at bounding box center [354, 159] width 298 height 19
type input "1"
click at [484, 215] on button "Зберегти" at bounding box center [488, 212] width 47 height 19
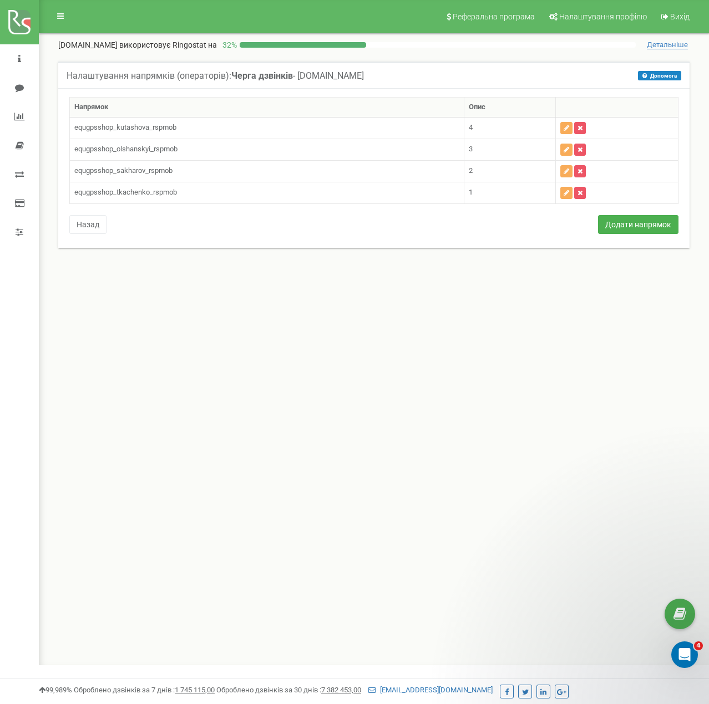
click at [233, 292] on div "Реферальна програма Налаштування профілю Вихід equgps.shop використовує Ringost…" at bounding box center [374, 332] width 670 height 665
click at [20, 16] on img at bounding box center [19, 22] width 22 height 24
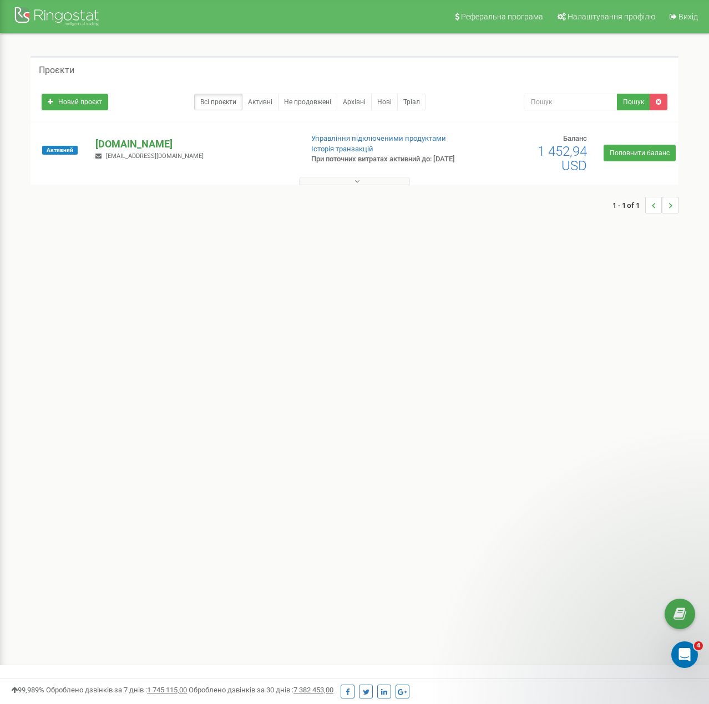
click at [131, 149] on p "[DOMAIN_NAME]" at bounding box center [193, 144] width 197 height 14
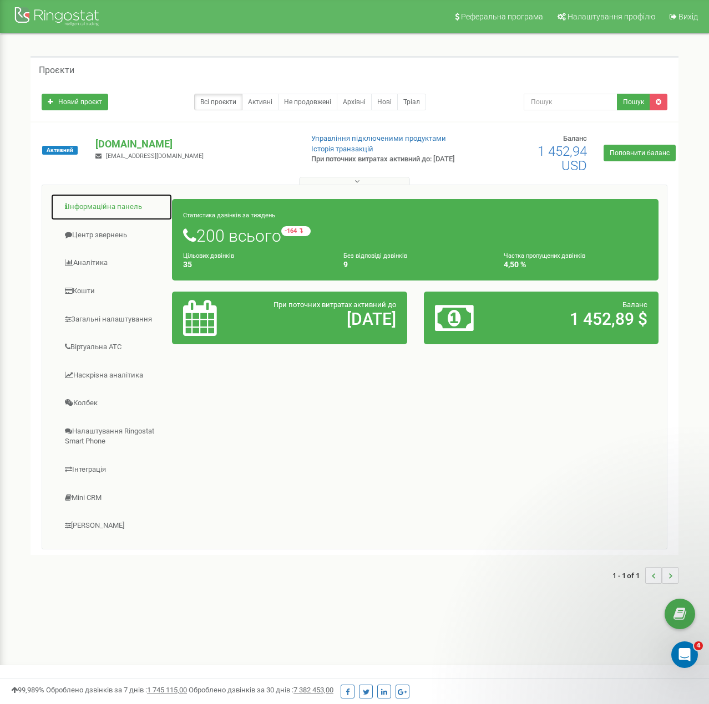
click at [98, 207] on link "Інформаційна панель" at bounding box center [111, 207] width 122 height 27
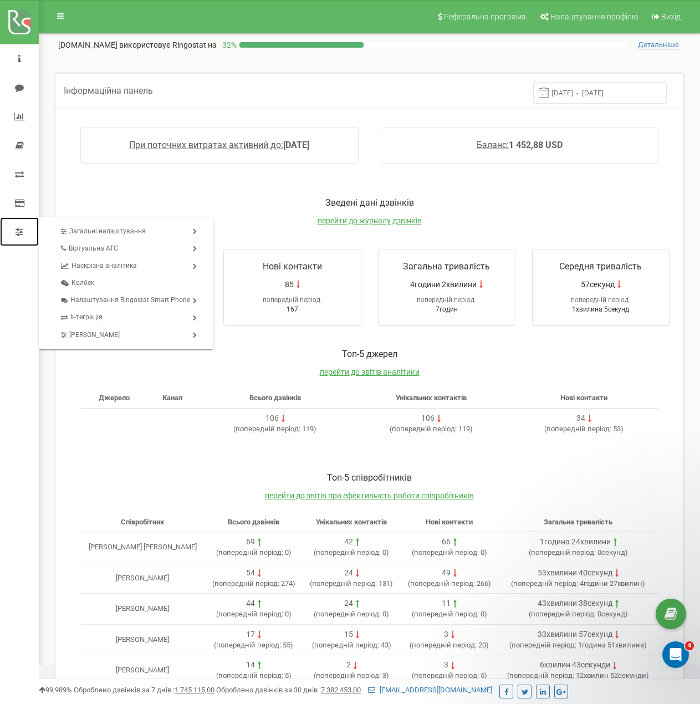
click at [15, 235] on link at bounding box center [19, 231] width 39 height 29
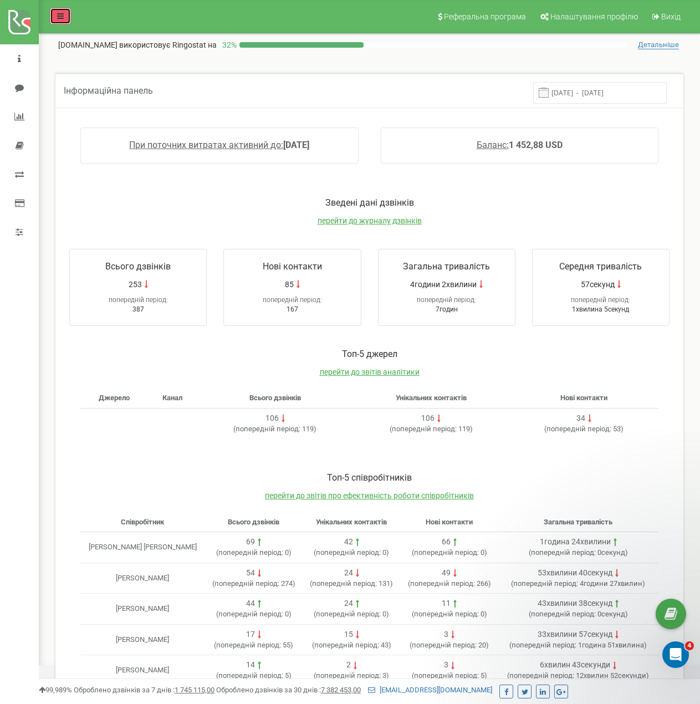
click at [61, 9] on link at bounding box center [60, 16] width 21 height 17
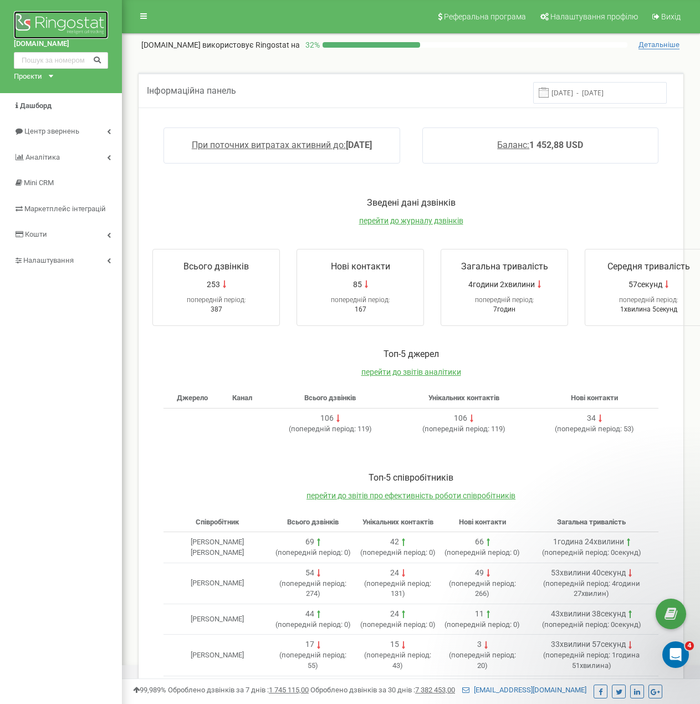
click at [50, 23] on img at bounding box center [61, 25] width 94 height 28
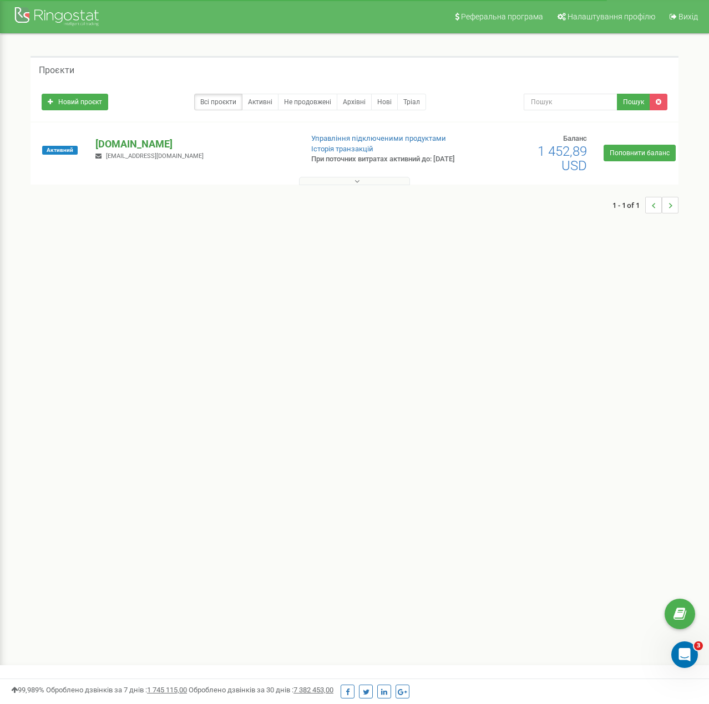
click at [118, 146] on p "[DOMAIN_NAME]" at bounding box center [193, 144] width 197 height 14
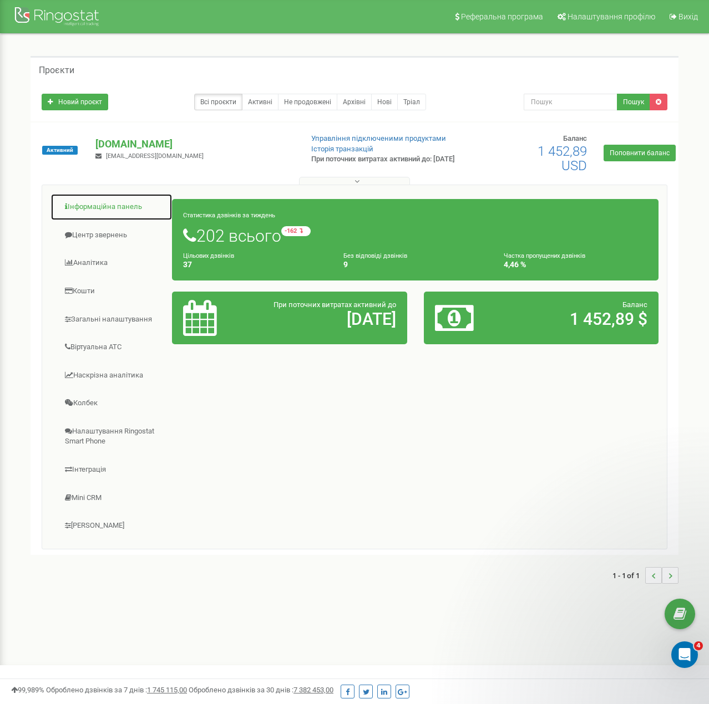
click at [106, 206] on link "Інформаційна панель" at bounding box center [111, 207] width 122 height 27
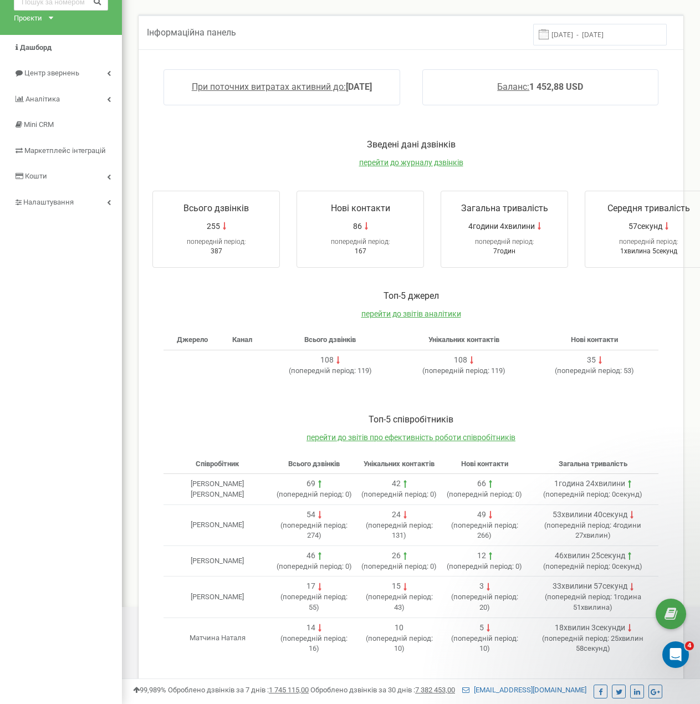
scroll to position [59, 0]
click at [426, 161] on span "перейти до журналу дзвінків" at bounding box center [411, 161] width 104 height 9
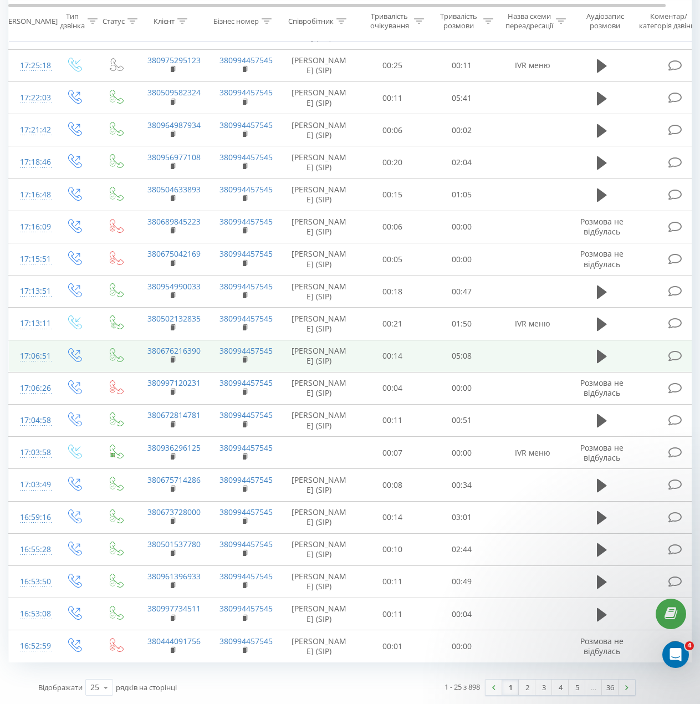
scroll to position [344, 0]
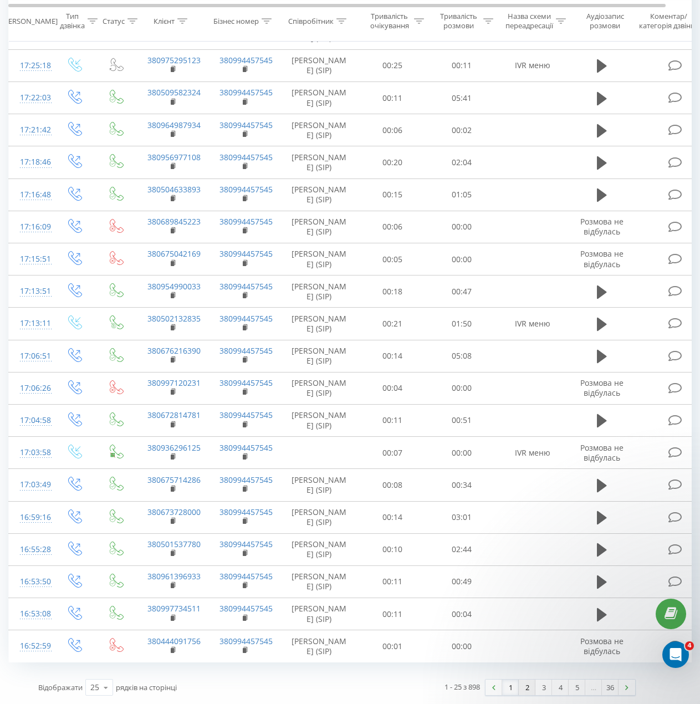
click at [529, 688] on link "2" at bounding box center [527, 688] width 17 height 16
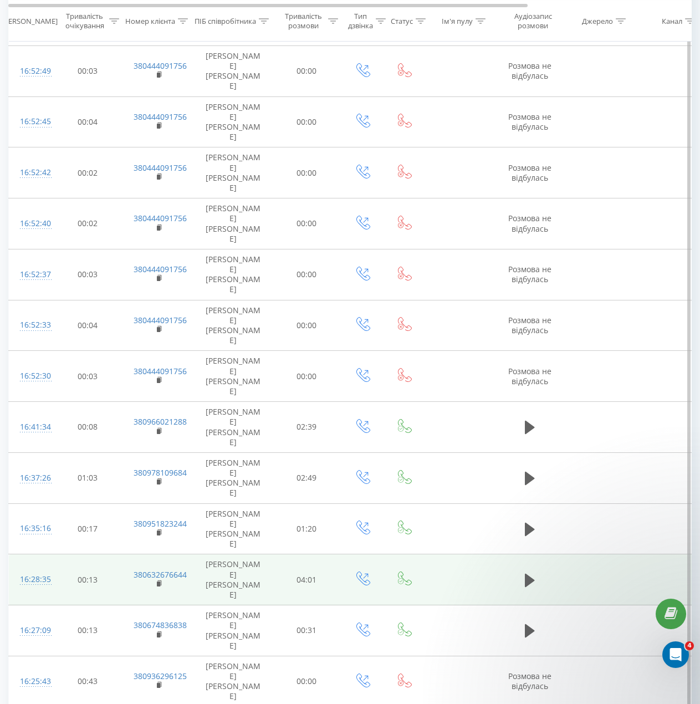
scroll to position [310, 0]
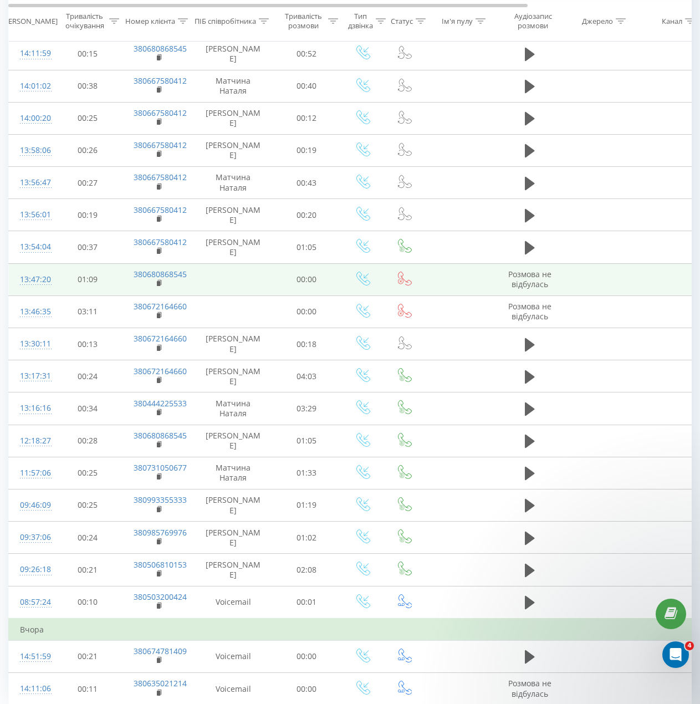
scroll to position [332, 0]
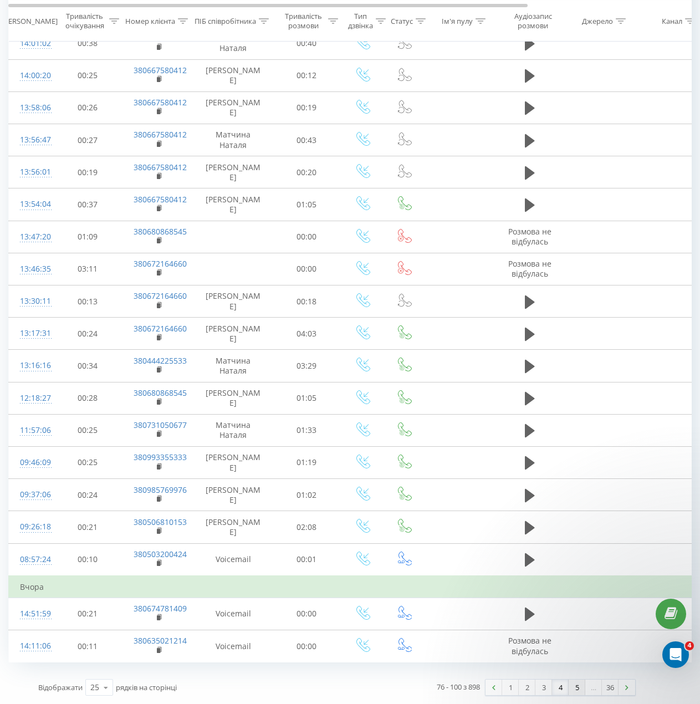
click at [577, 689] on link "5" at bounding box center [577, 688] width 17 height 16
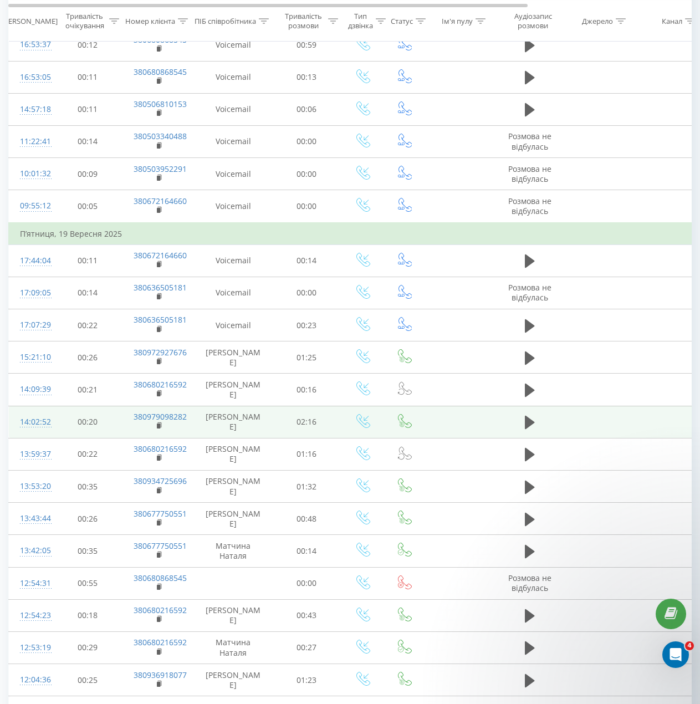
scroll to position [166, 0]
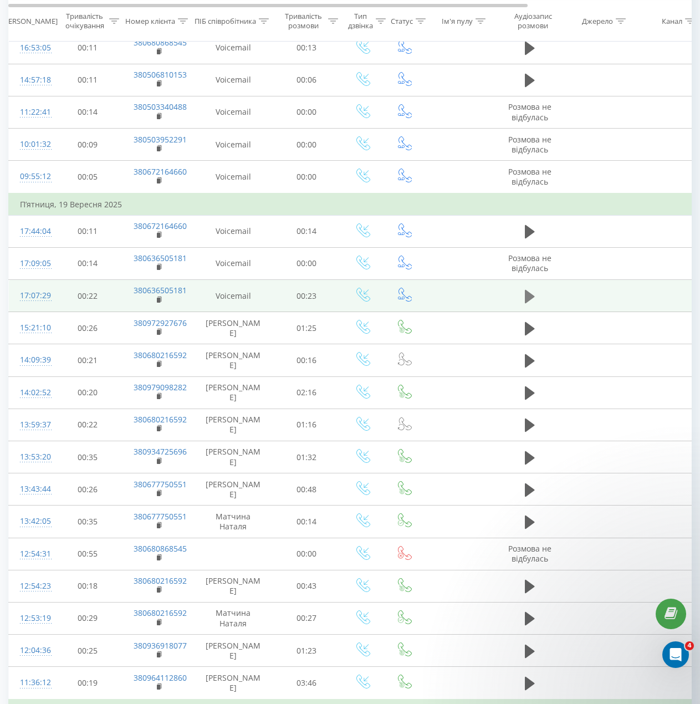
click at [527, 297] on icon at bounding box center [530, 295] width 10 height 13
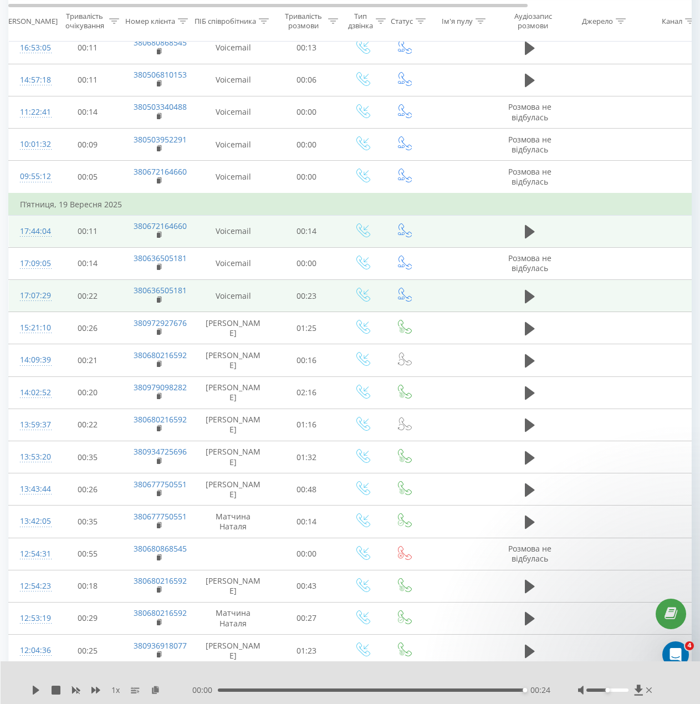
click at [521, 232] on td at bounding box center [530, 231] width 67 height 32
click at [527, 232] on icon at bounding box center [530, 231] width 10 height 13
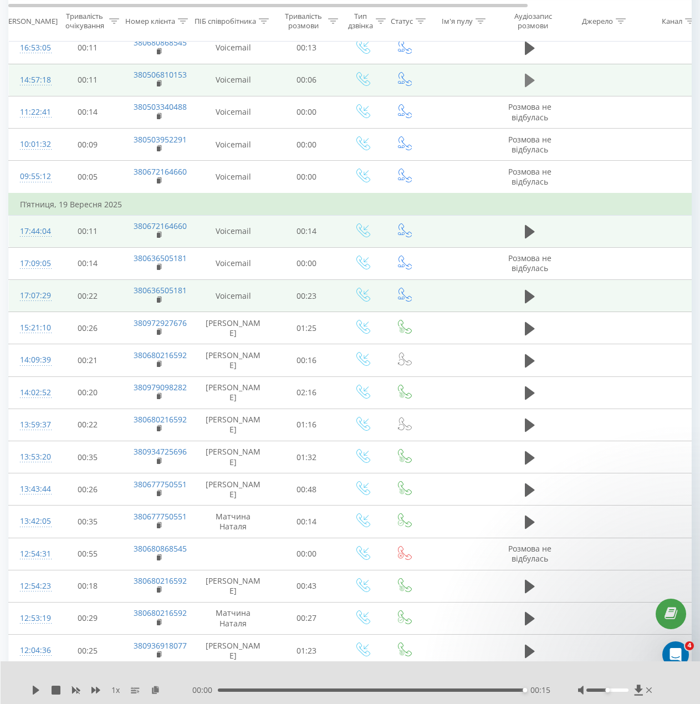
click at [533, 81] on icon at bounding box center [530, 80] width 10 height 13
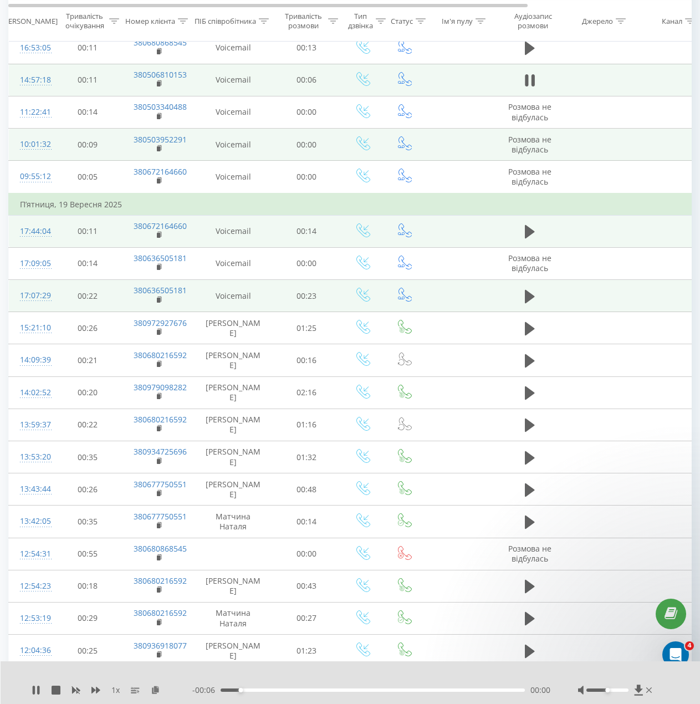
scroll to position [55, 0]
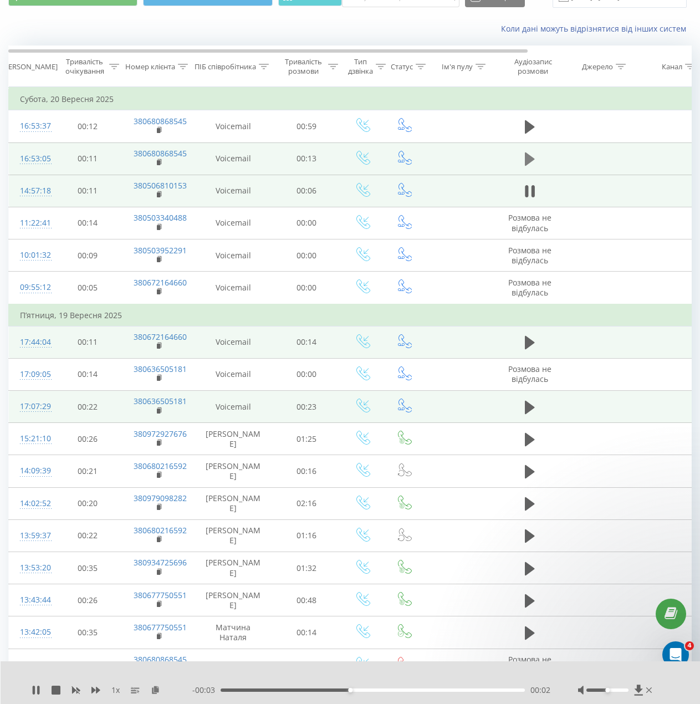
click at [532, 157] on icon at bounding box center [530, 158] width 10 height 13
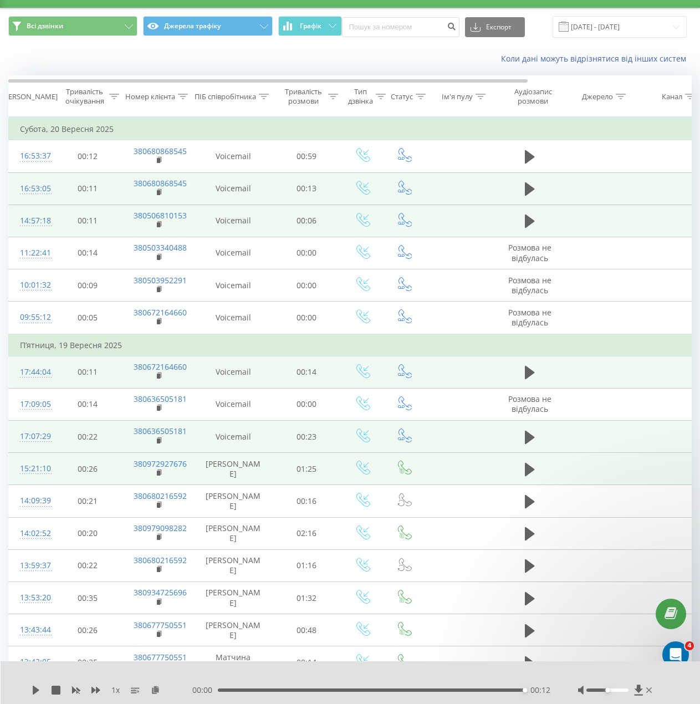
scroll to position [9, 0]
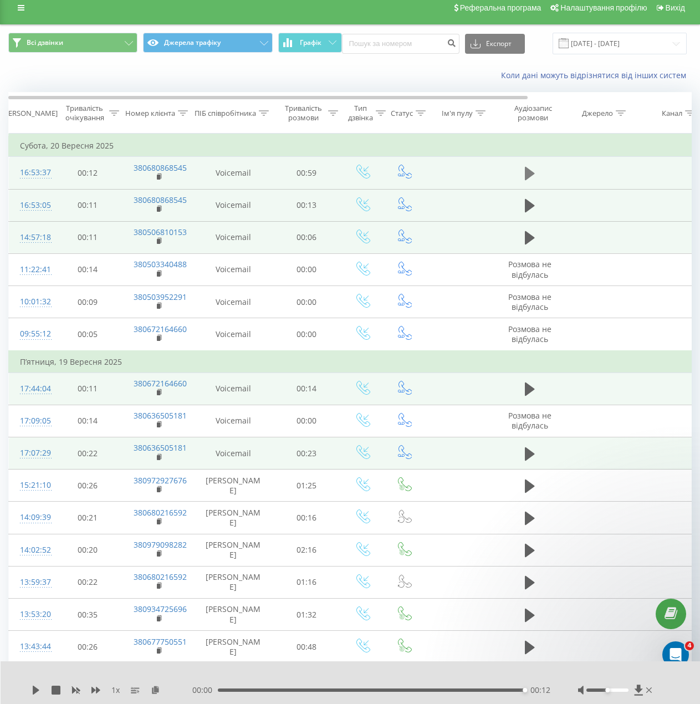
click at [536, 173] on button at bounding box center [530, 173] width 17 height 17
click at [294, 689] on div "00:14" at bounding box center [373, 690] width 304 height 3
click at [355, 689] on div "00:15" at bounding box center [373, 690] width 304 height 3
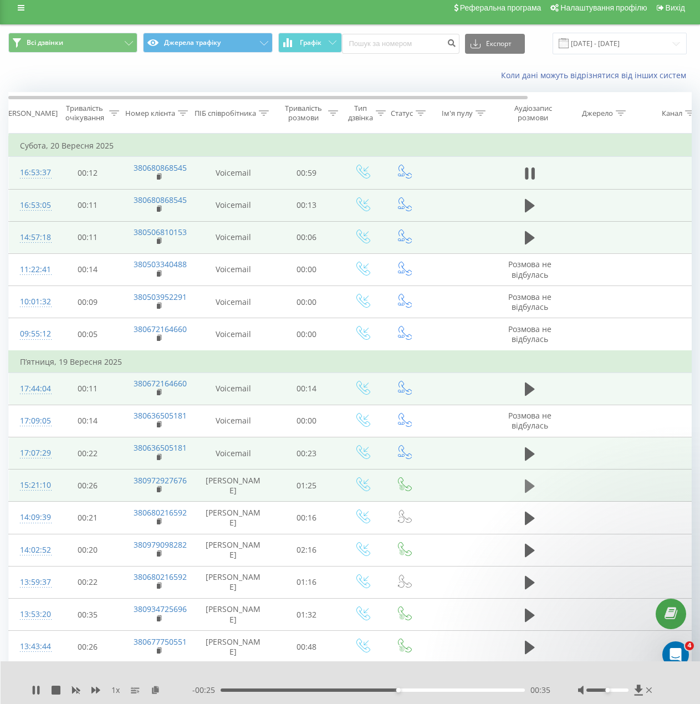
click at [531, 484] on icon at bounding box center [530, 486] width 10 height 13
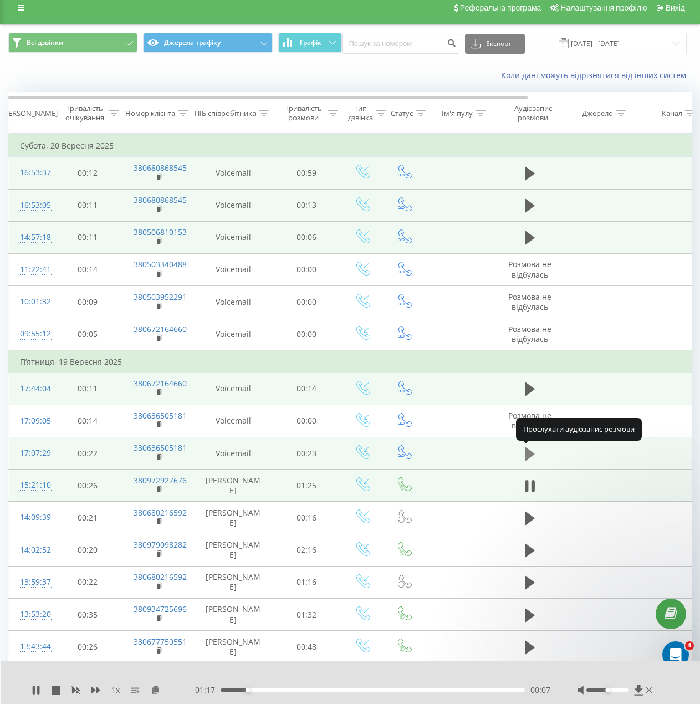
click at [528, 451] on icon at bounding box center [530, 453] width 10 height 13
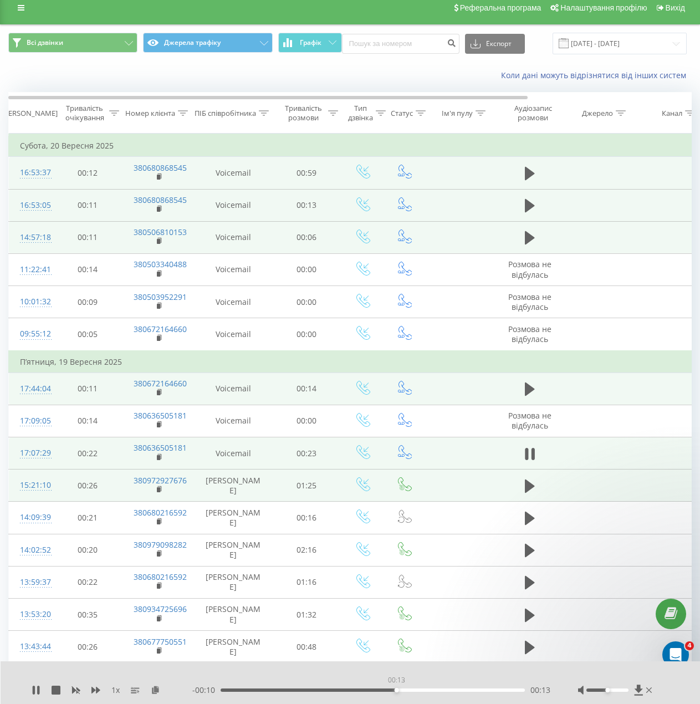
click at [396, 690] on div "00:13" at bounding box center [373, 690] width 304 height 3
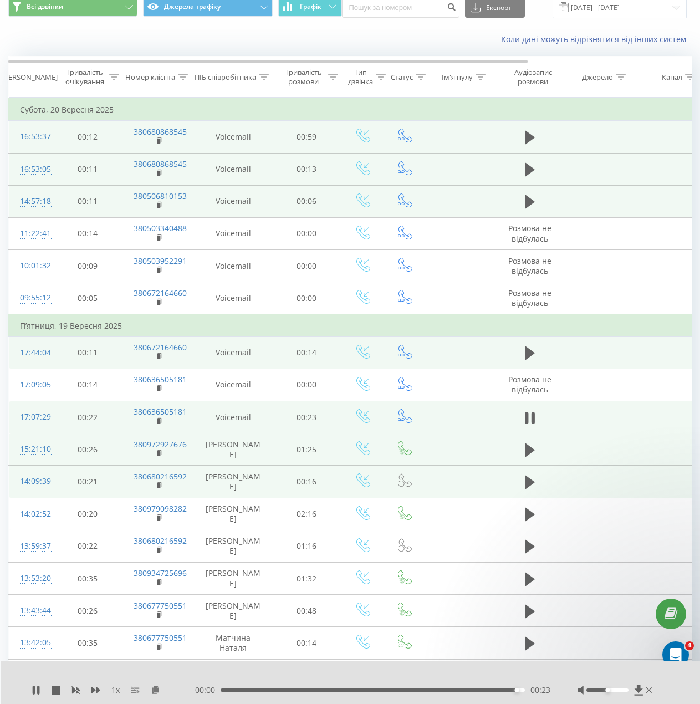
scroll to position [0, 0]
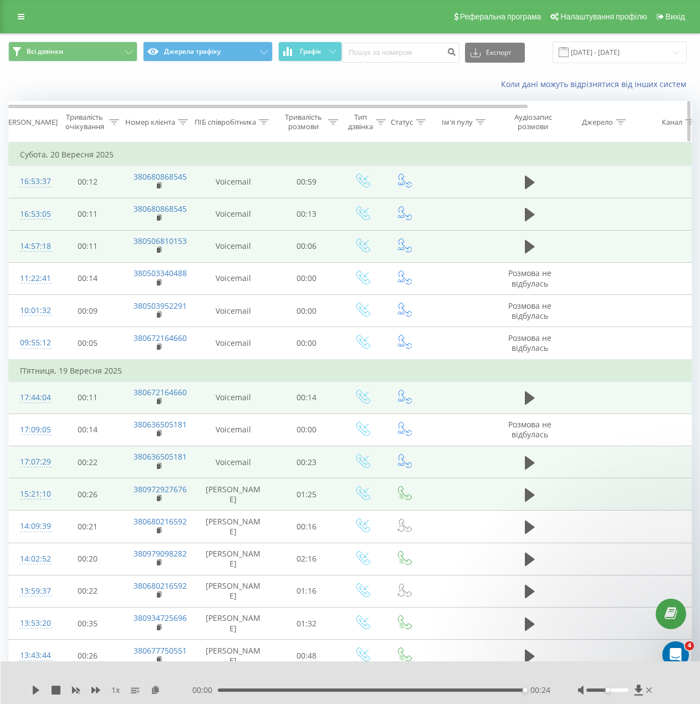
click at [233, 118] on div "ПІБ співробітника" at bounding box center [226, 122] width 62 height 9
